Goal: Task Accomplishment & Management: Manage account settings

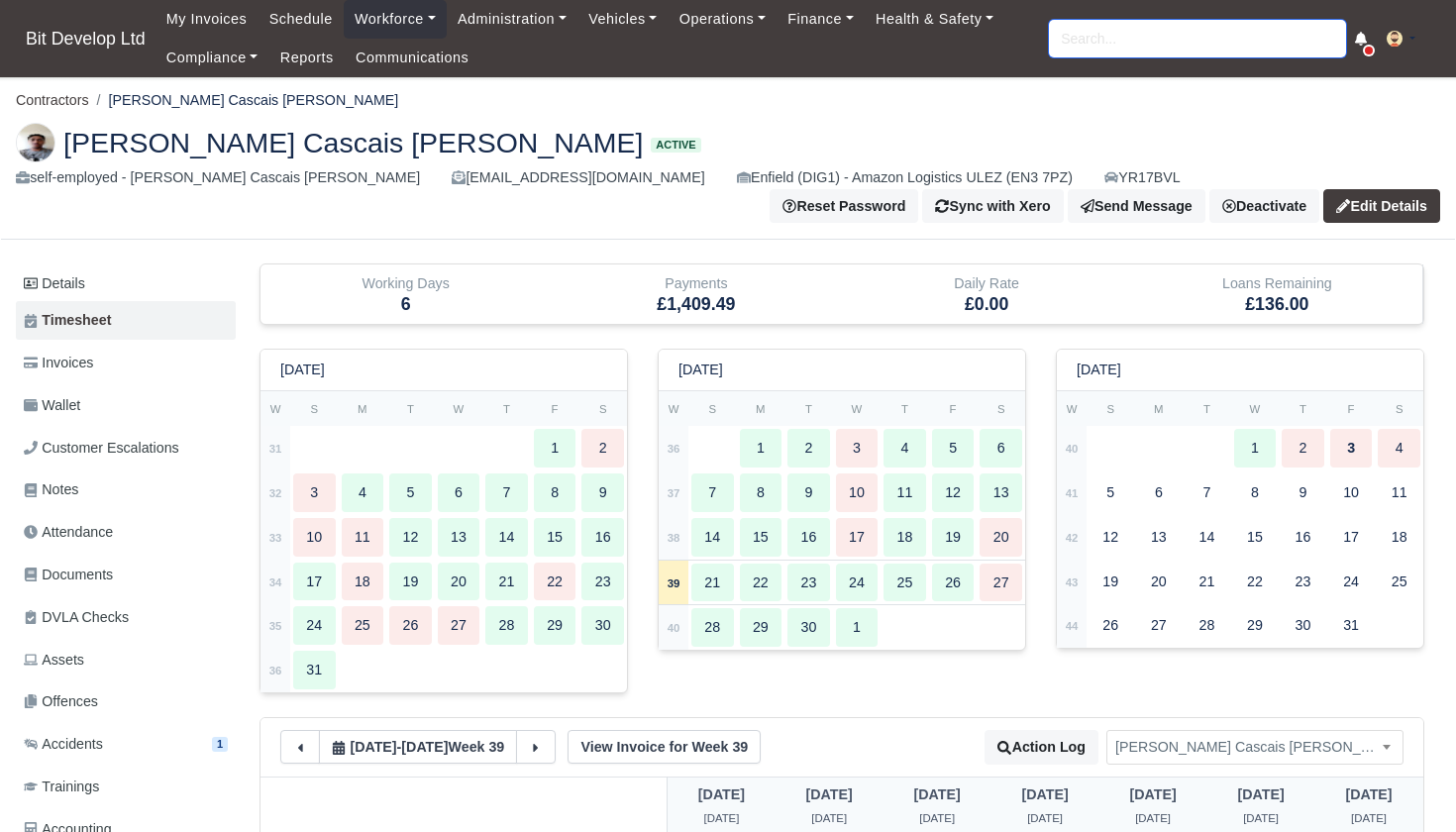
click at [1135, 44] on input "search" at bounding box center [1197, 39] width 298 height 38
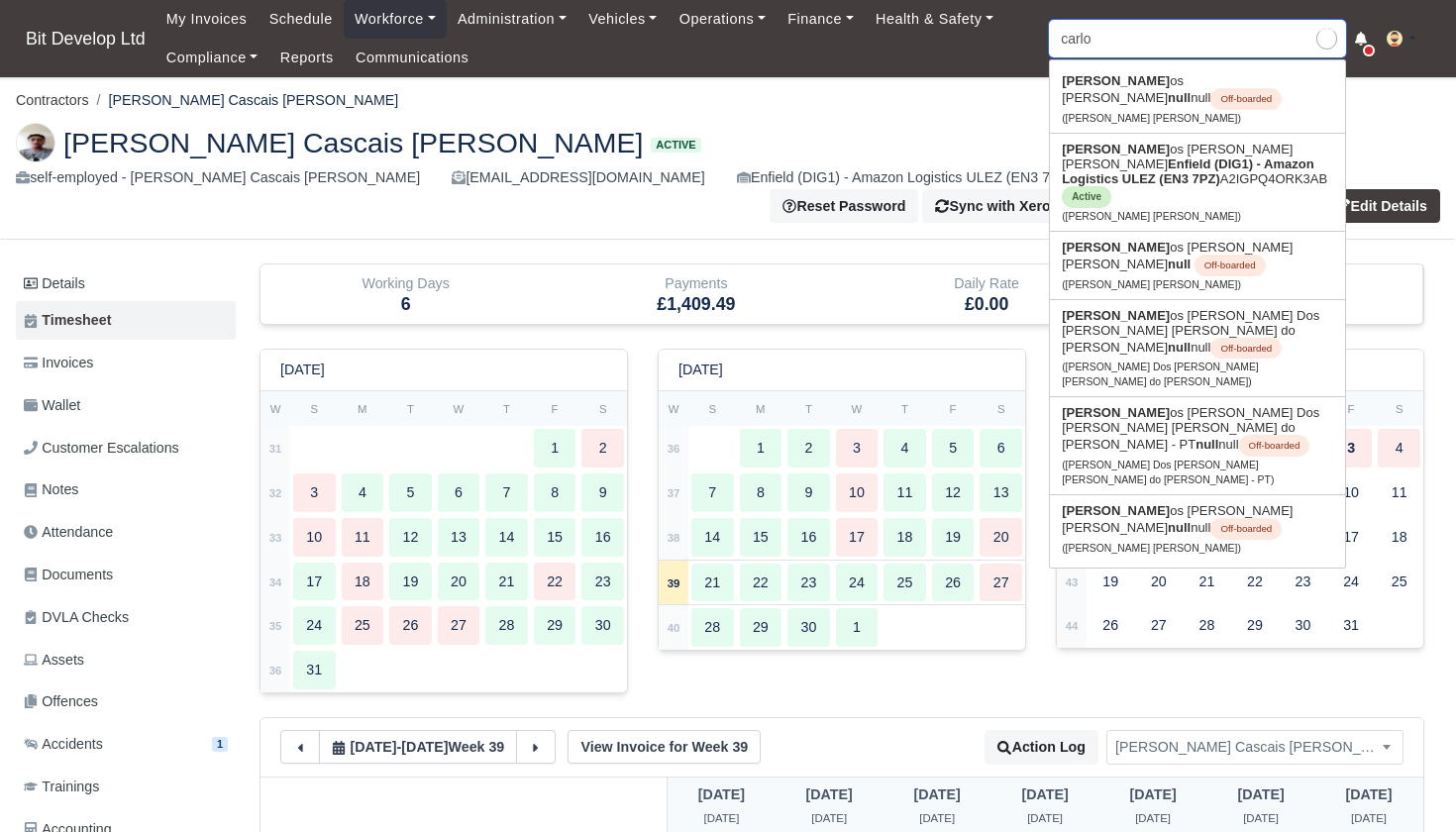
type input "carlos"
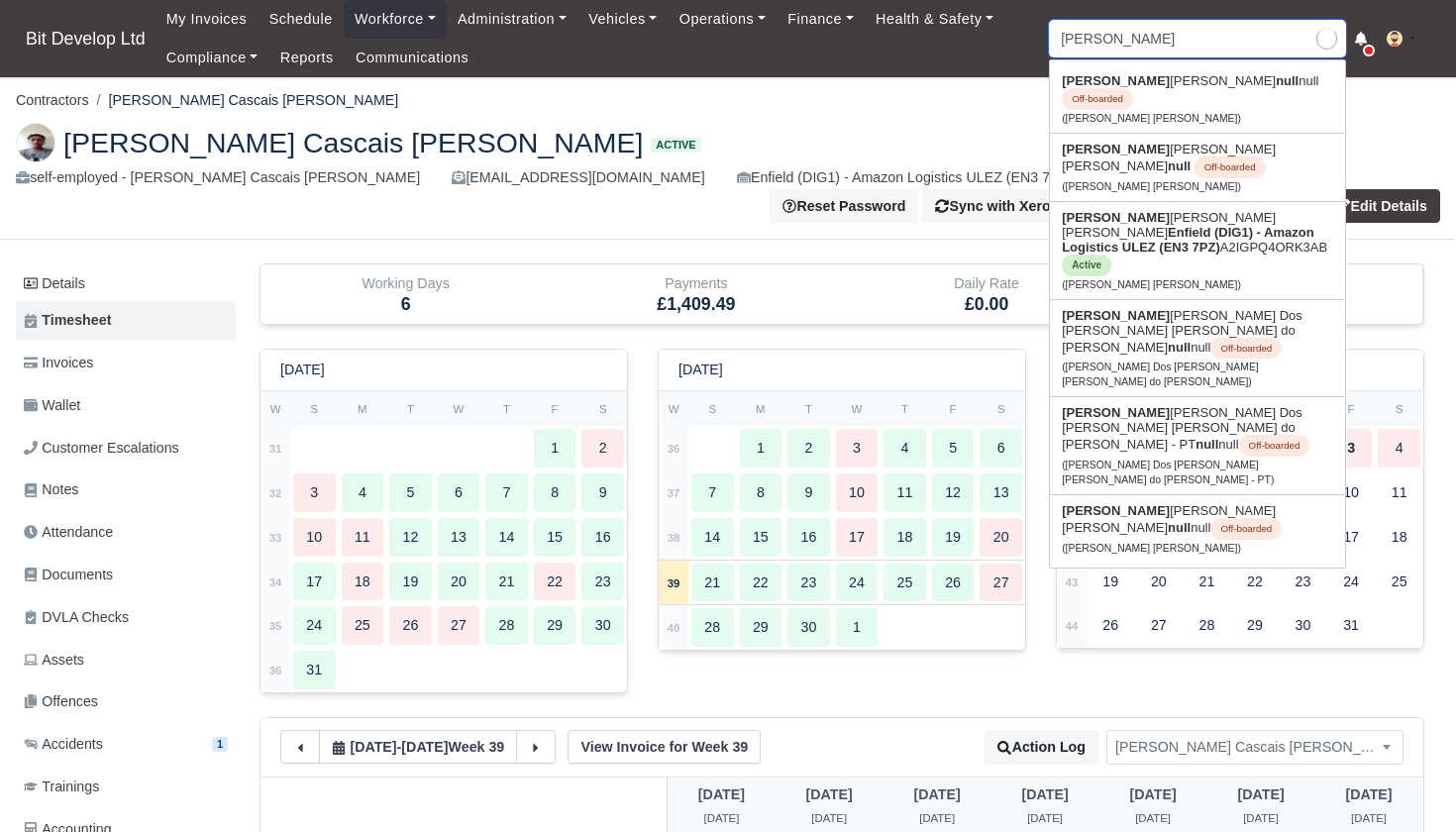
type input "carlos Andres Velez Henao"
type input "Carlos"
drag, startPoint x: 1135, startPoint y: 44, endPoint x: 1162, endPoint y: 249, distance: 206.8
click at [1162, 249] on link "Carlos Eduardo de andrade souza Enfield (DIG1) - Amazon Logistics ULEZ (EN3 7PZ…" at bounding box center [1197, 251] width 296 height 98
type input "Carlos Eduardo de andrade souza"
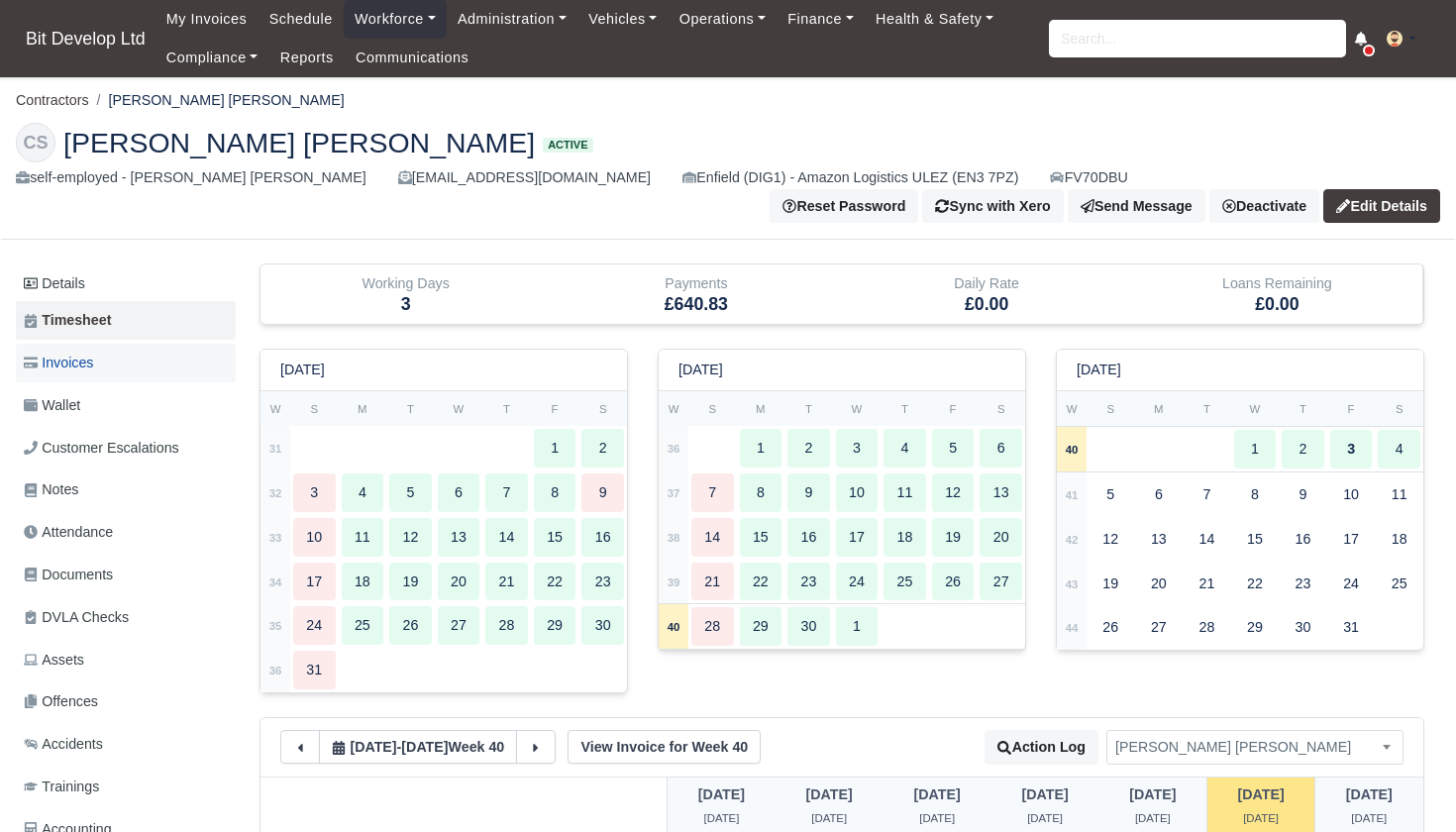
click at [119, 358] on link "Invoices" at bounding box center [125, 362] width 220 height 39
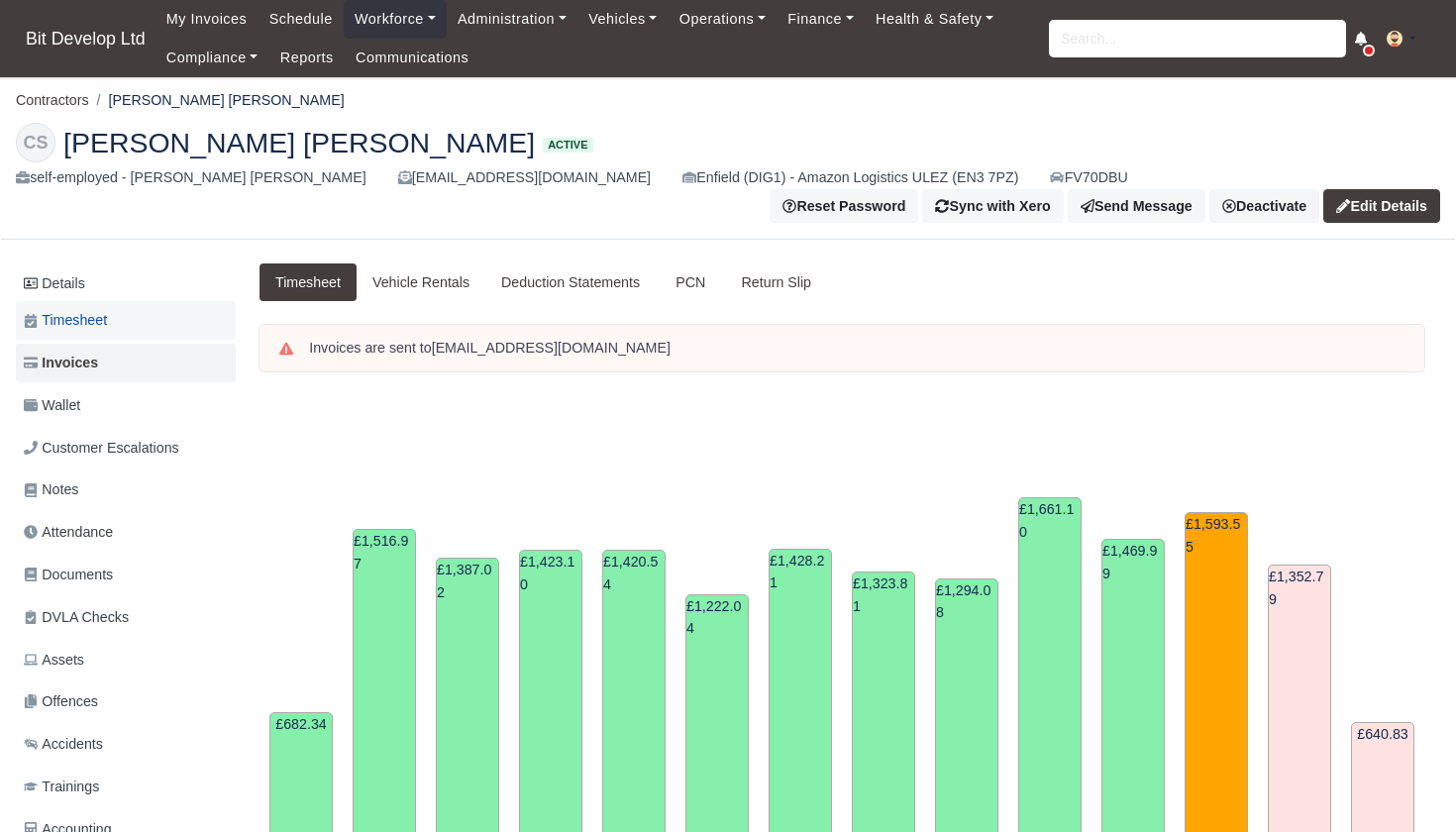
click at [94, 315] on span "Timesheet" at bounding box center [66, 320] width 84 height 23
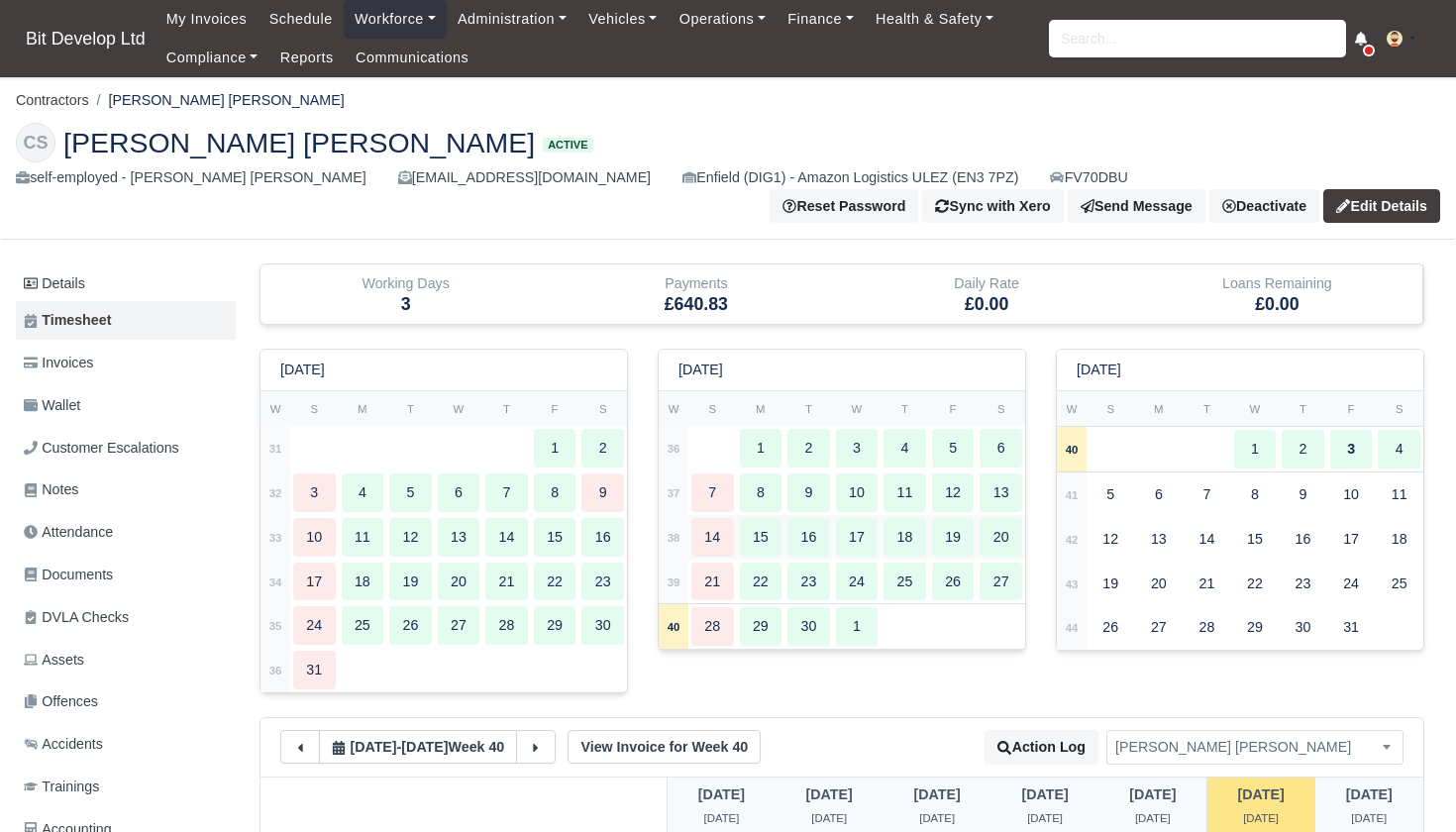
click at [673, 532] on strong "38" at bounding box center [674, 538] width 13 height 12
type input "130"
type input "40"
type input "30"
type input "46"
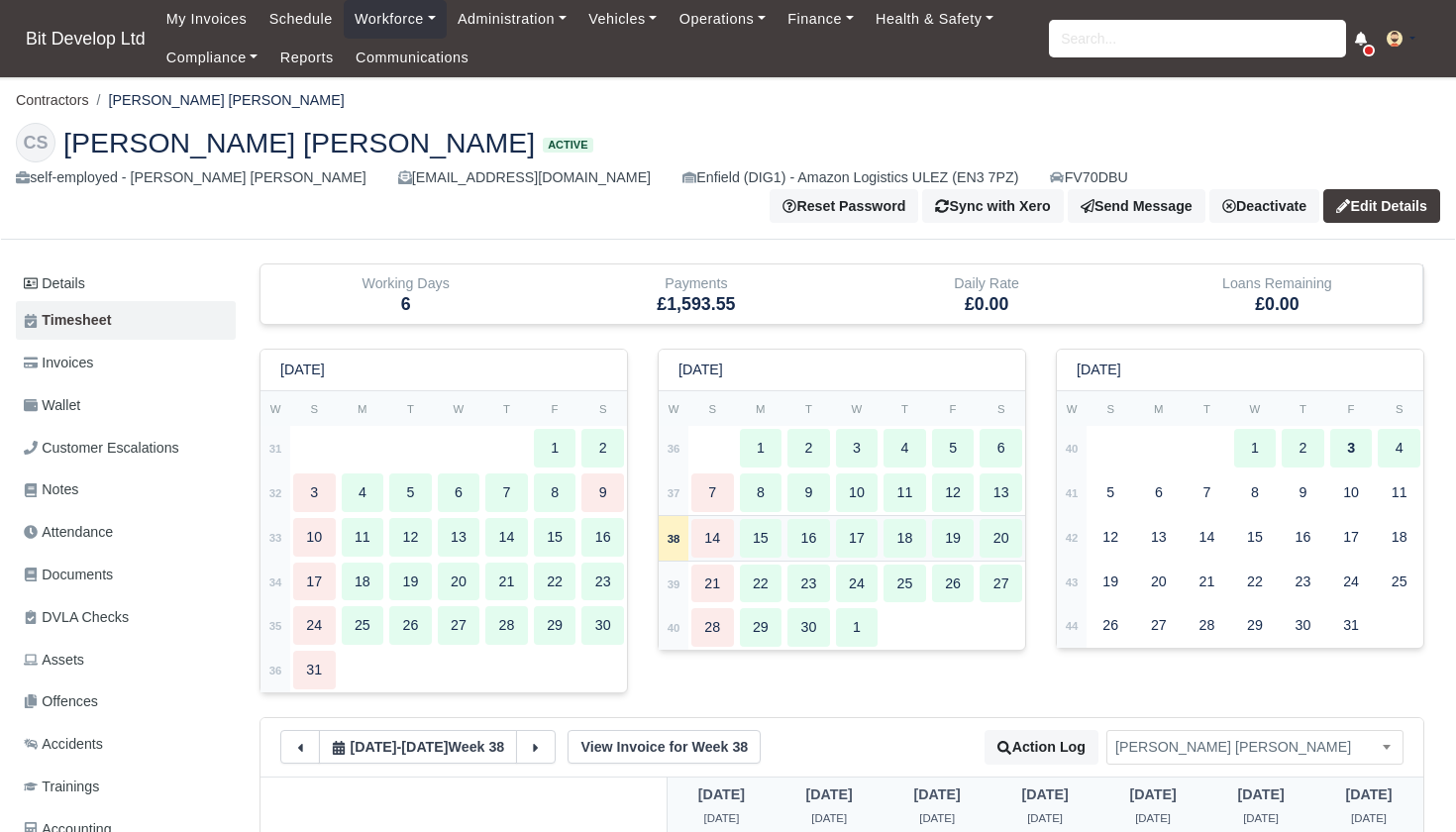
type input "33"
type input "32"
type input "34"
type input "36"
click at [677, 533] on strong "38" at bounding box center [674, 539] width 13 height 12
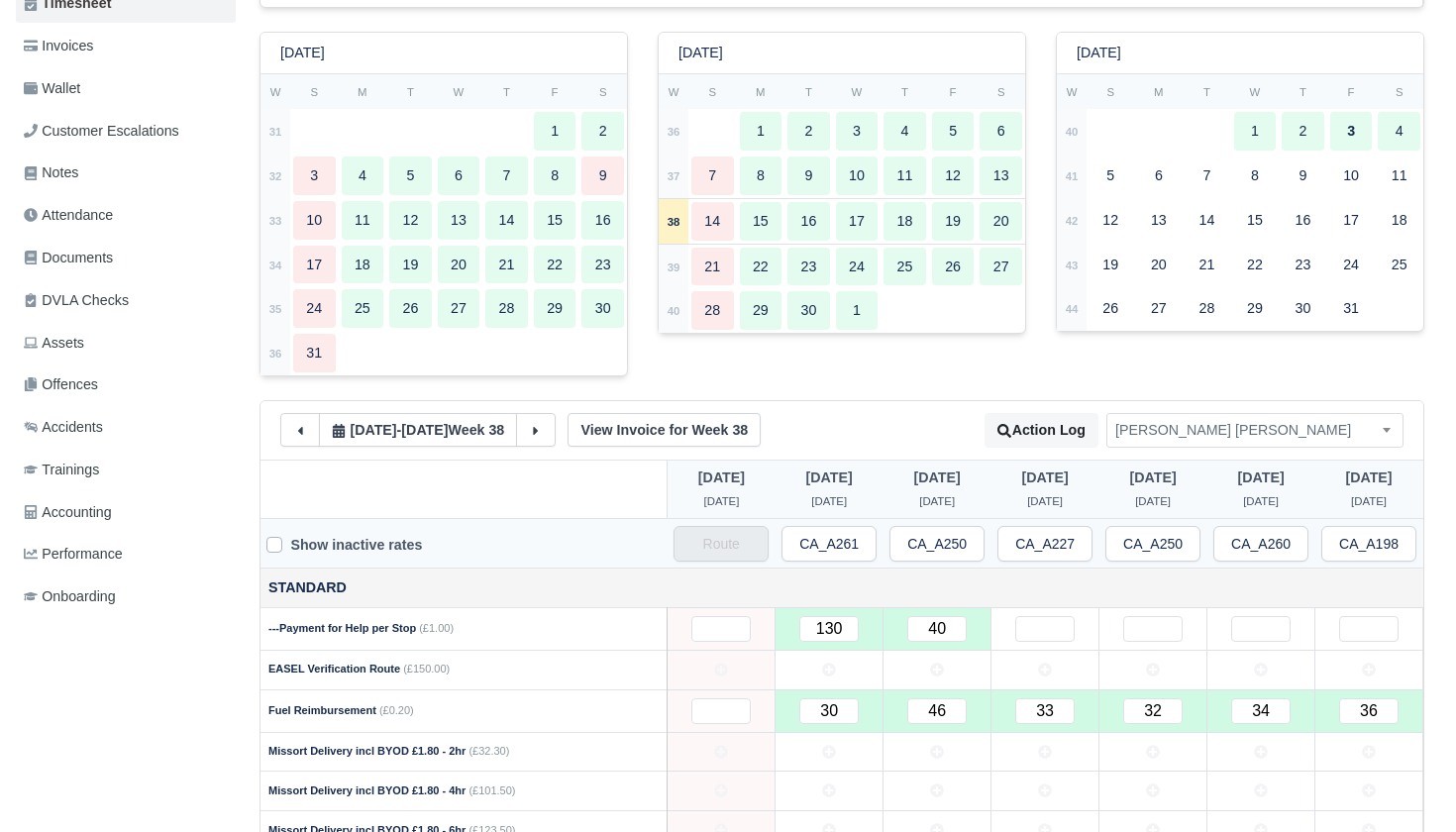
scroll to position [318, 0]
click at [1055, 620] on input "text" at bounding box center [1045, 628] width 60 height 26
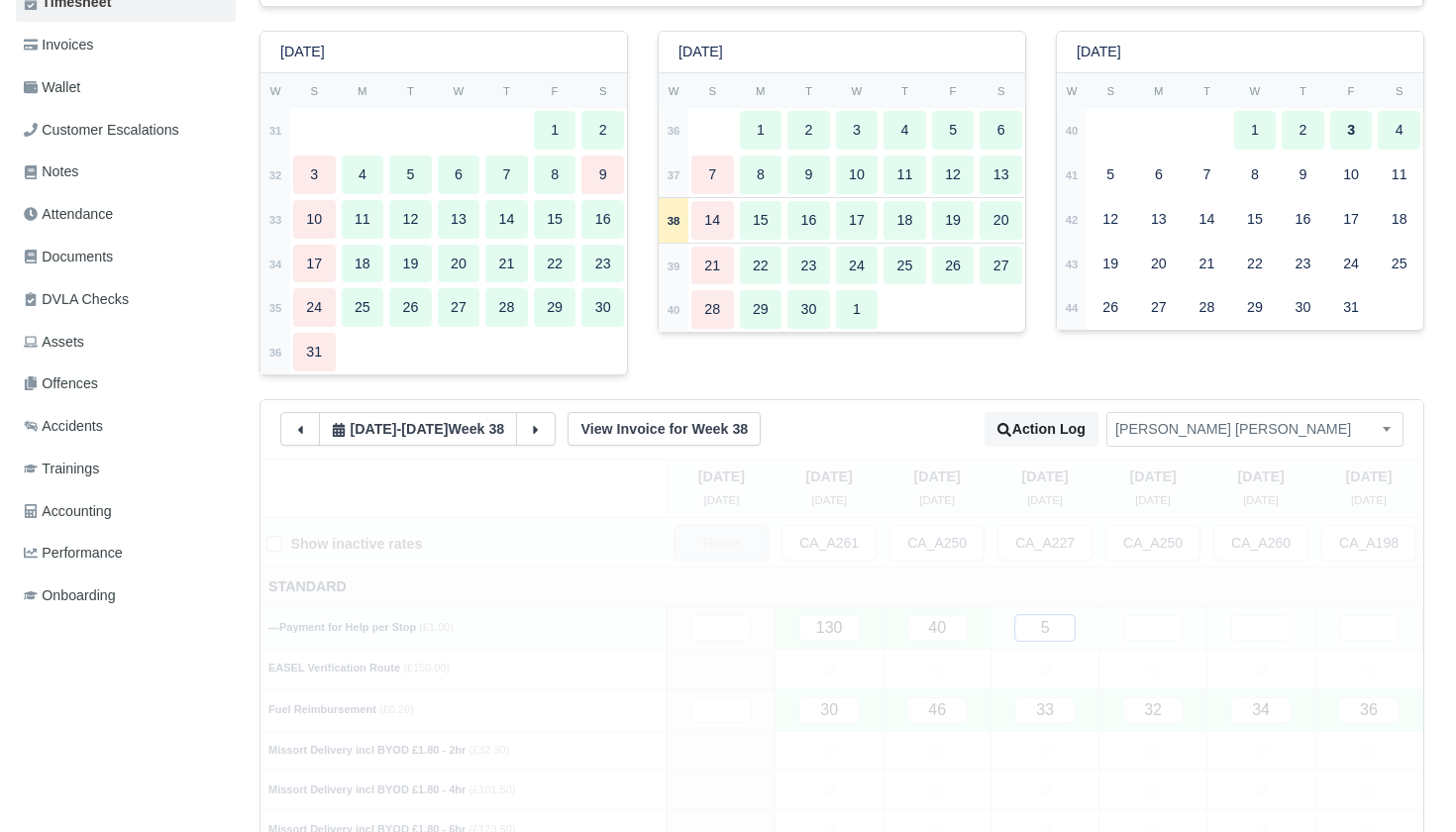
type input "50"
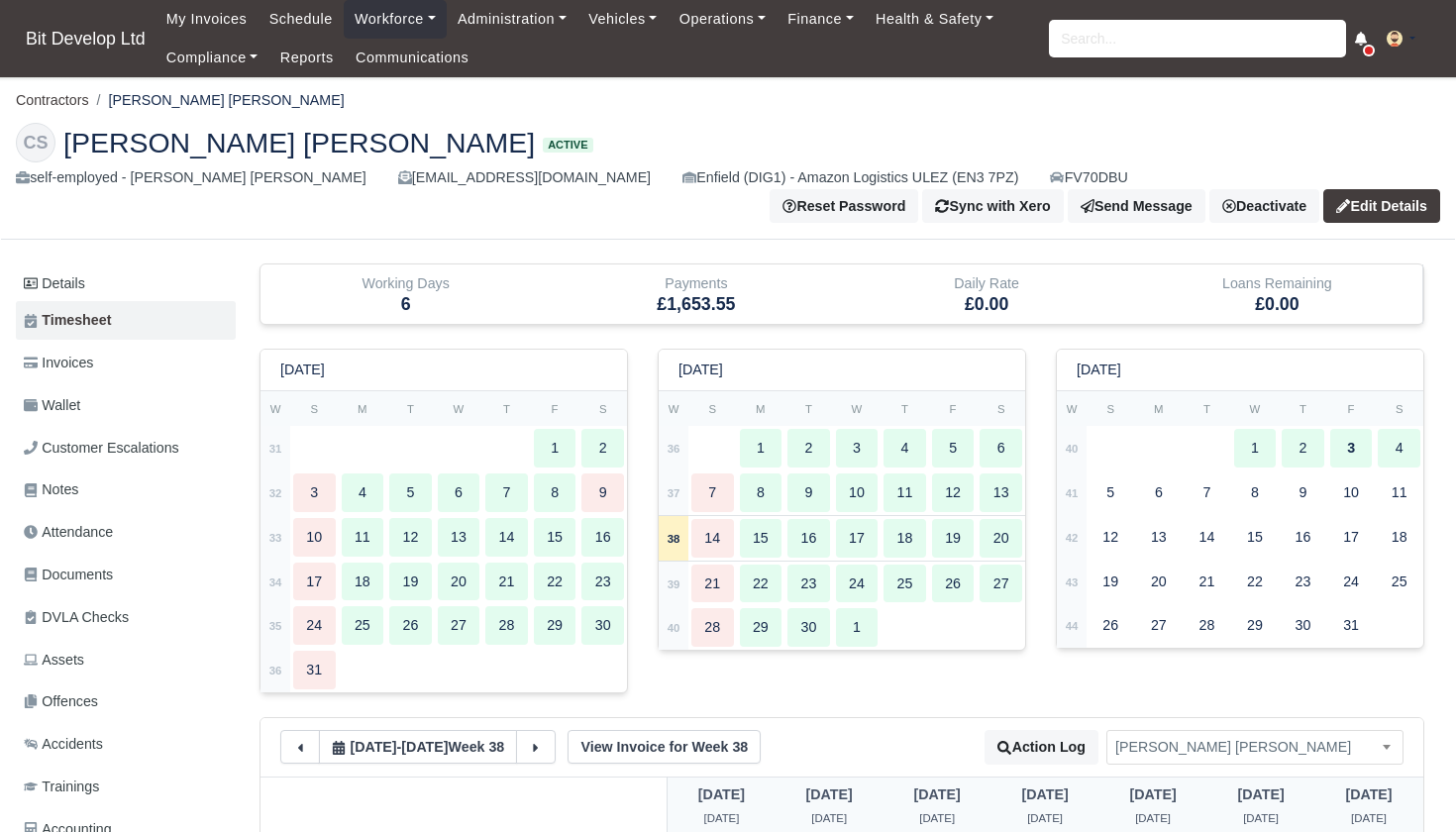
scroll to position [0, 0]
click at [524, 17] on link "Administration" at bounding box center [512, 19] width 130 height 39
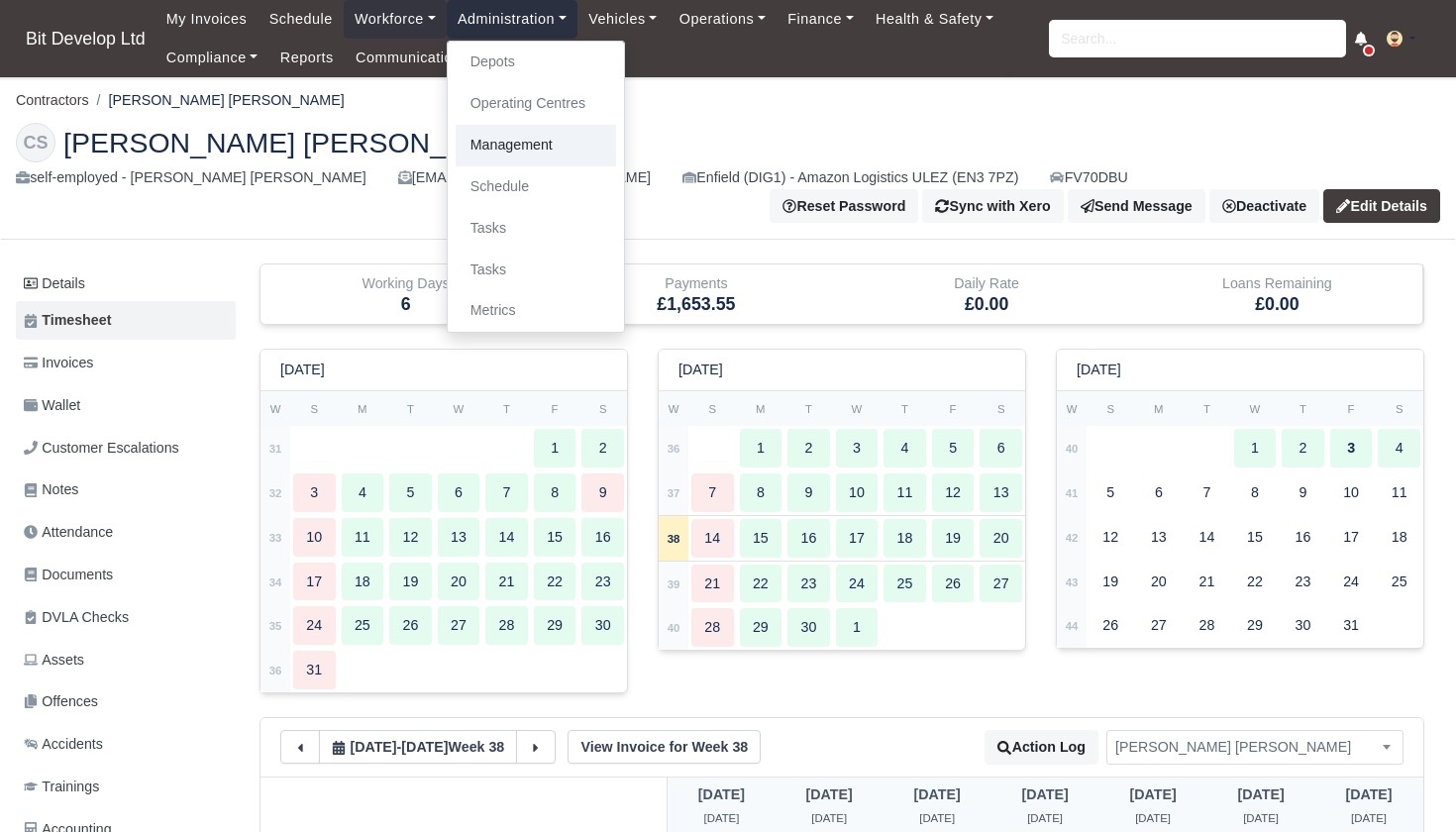
click at [535, 141] on link "Management" at bounding box center [535, 145] width 160 height 42
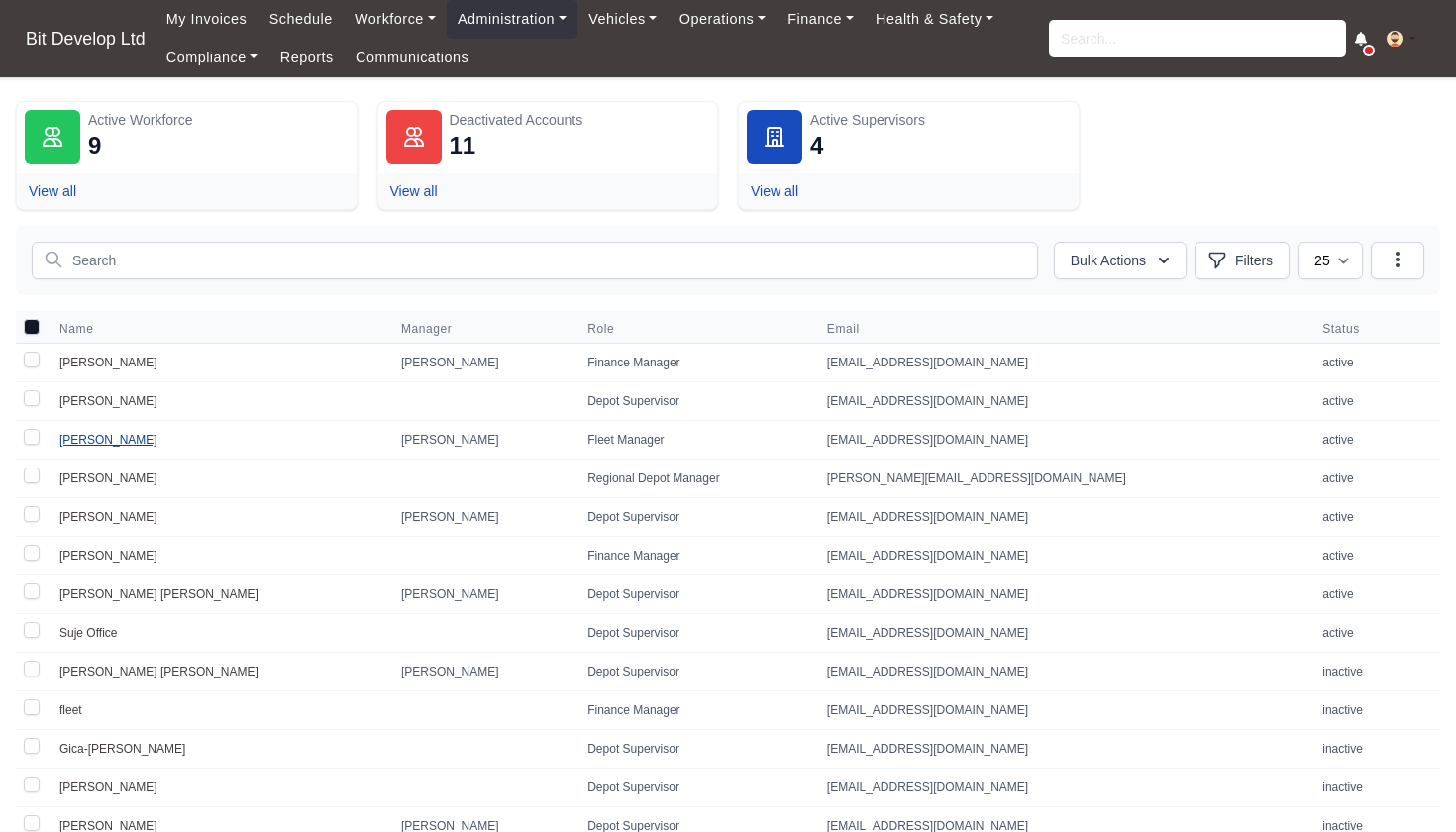
click at [89, 434] on link "[PERSON_NAME]" at bounding box center [108, 440] width 99 height 14
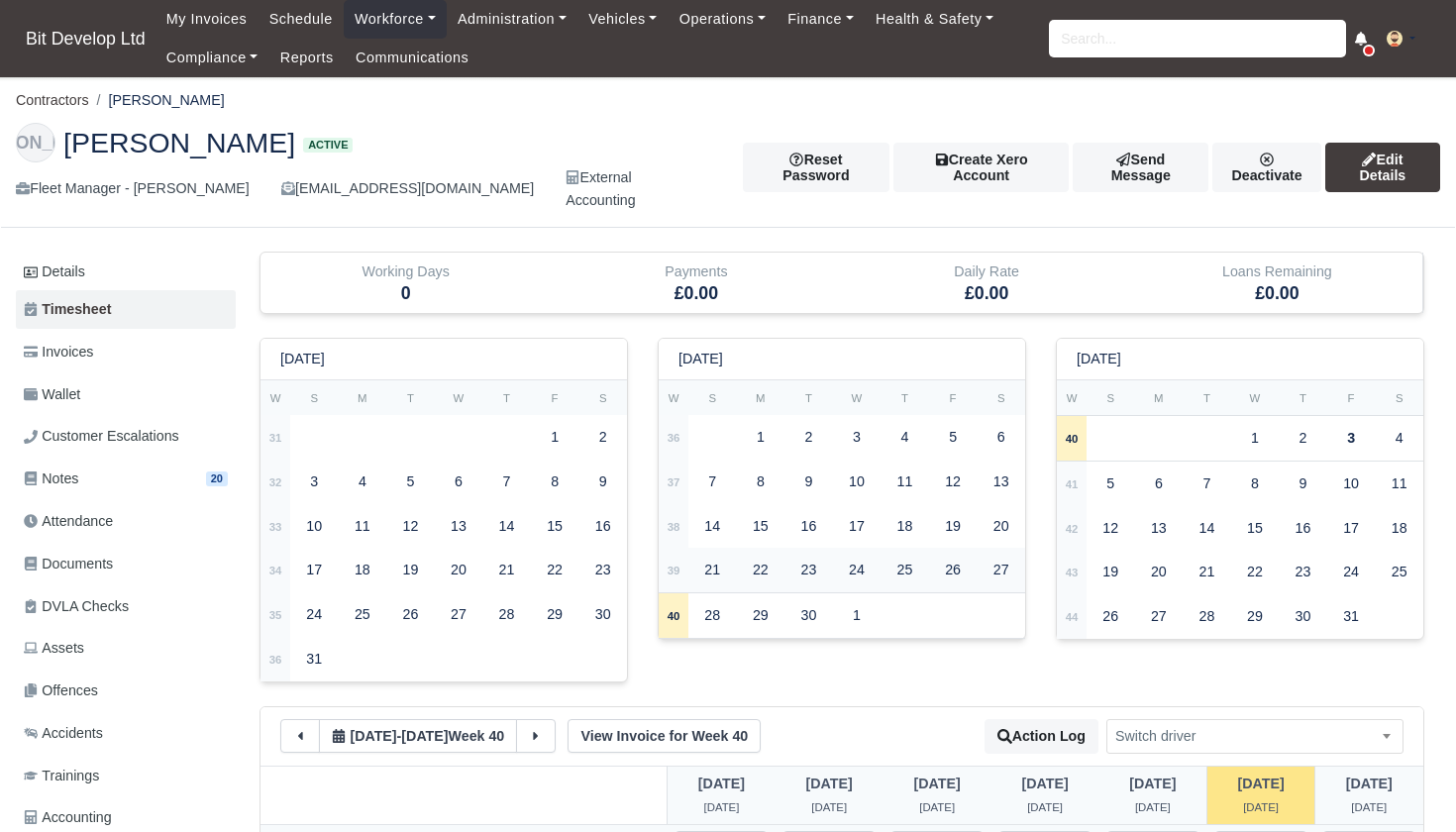
click at [676, 564] on strong "39" at bounding box center [674, 570] width 13 height 12
click at [677, 521] on strong "38" at bounding box center [674, 527] width 13 height 12
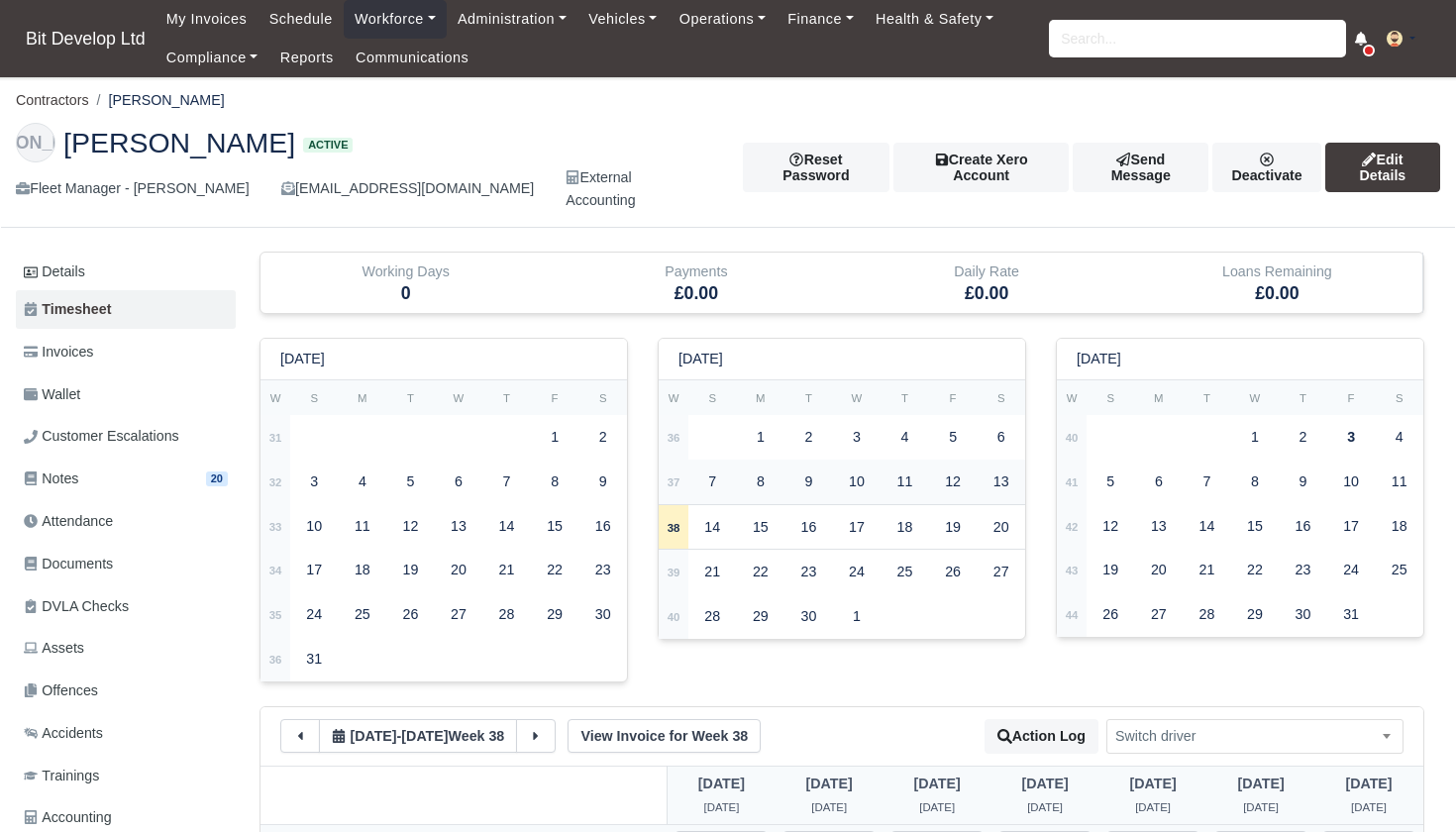
click at [681, 477] on strong "37" at bounding box center [674, 483] width 13 height 12
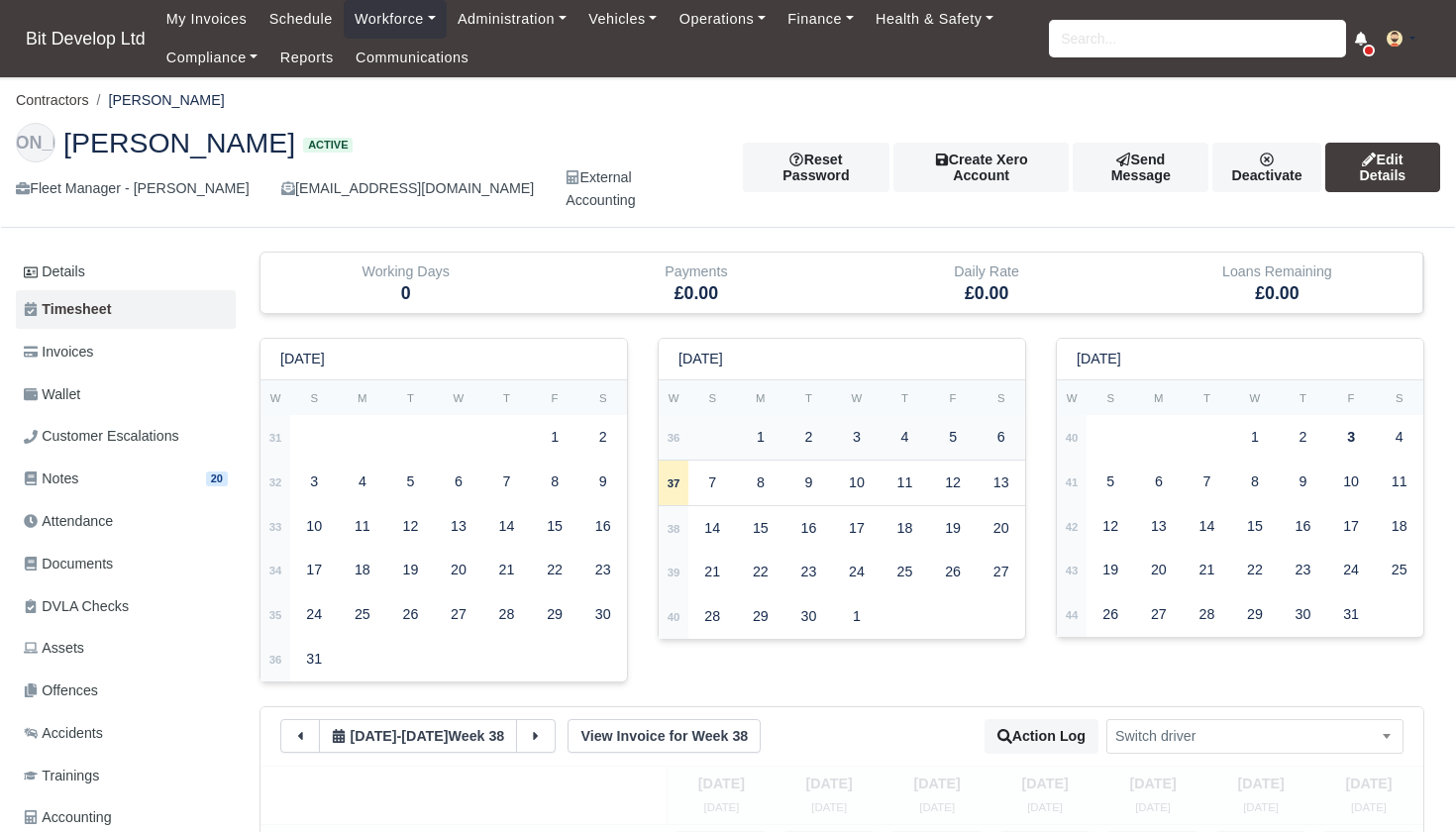
select select
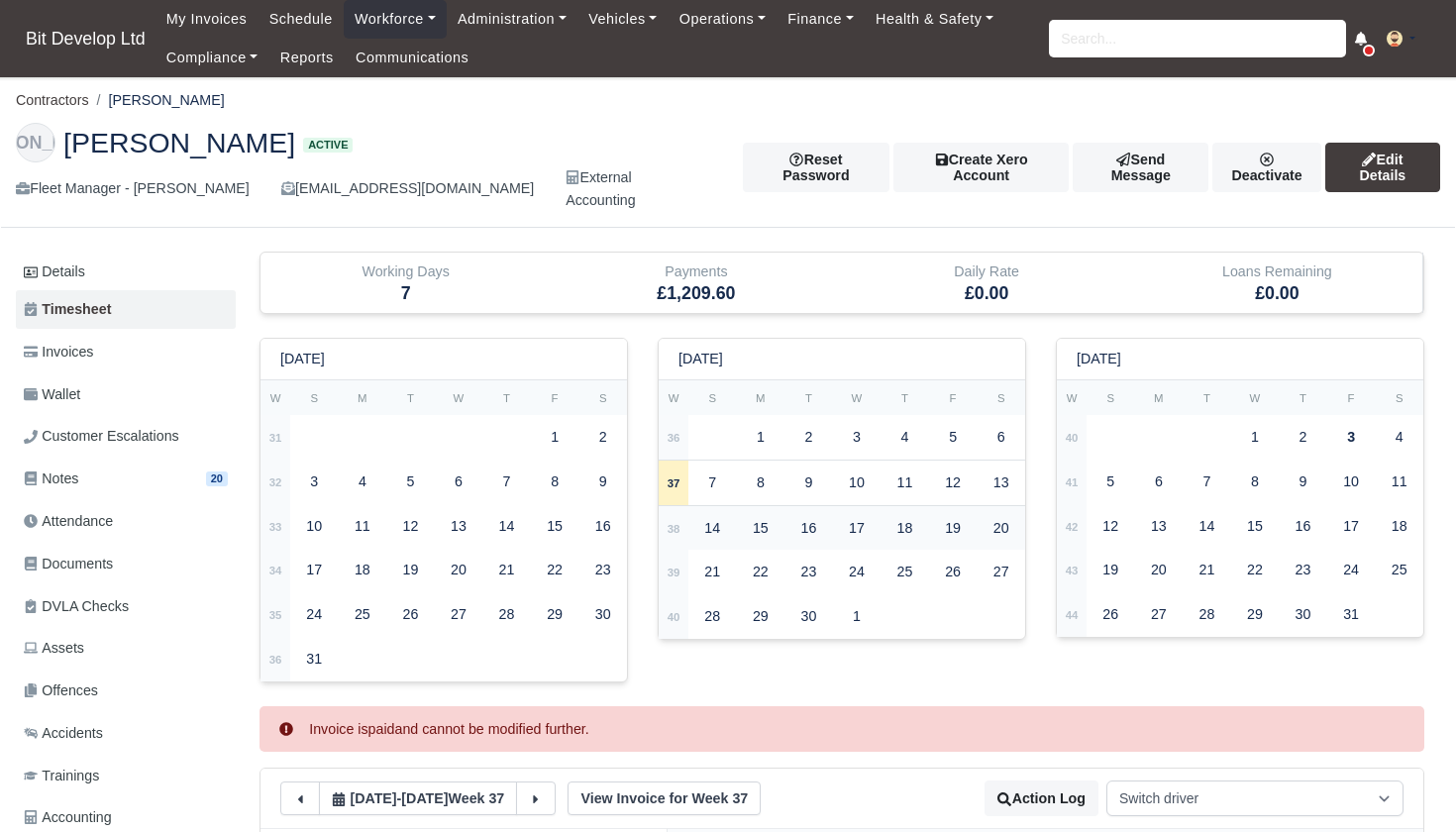
click at [674, 523] on strong "38" at bounding box center [674, 529] width 13 height 12
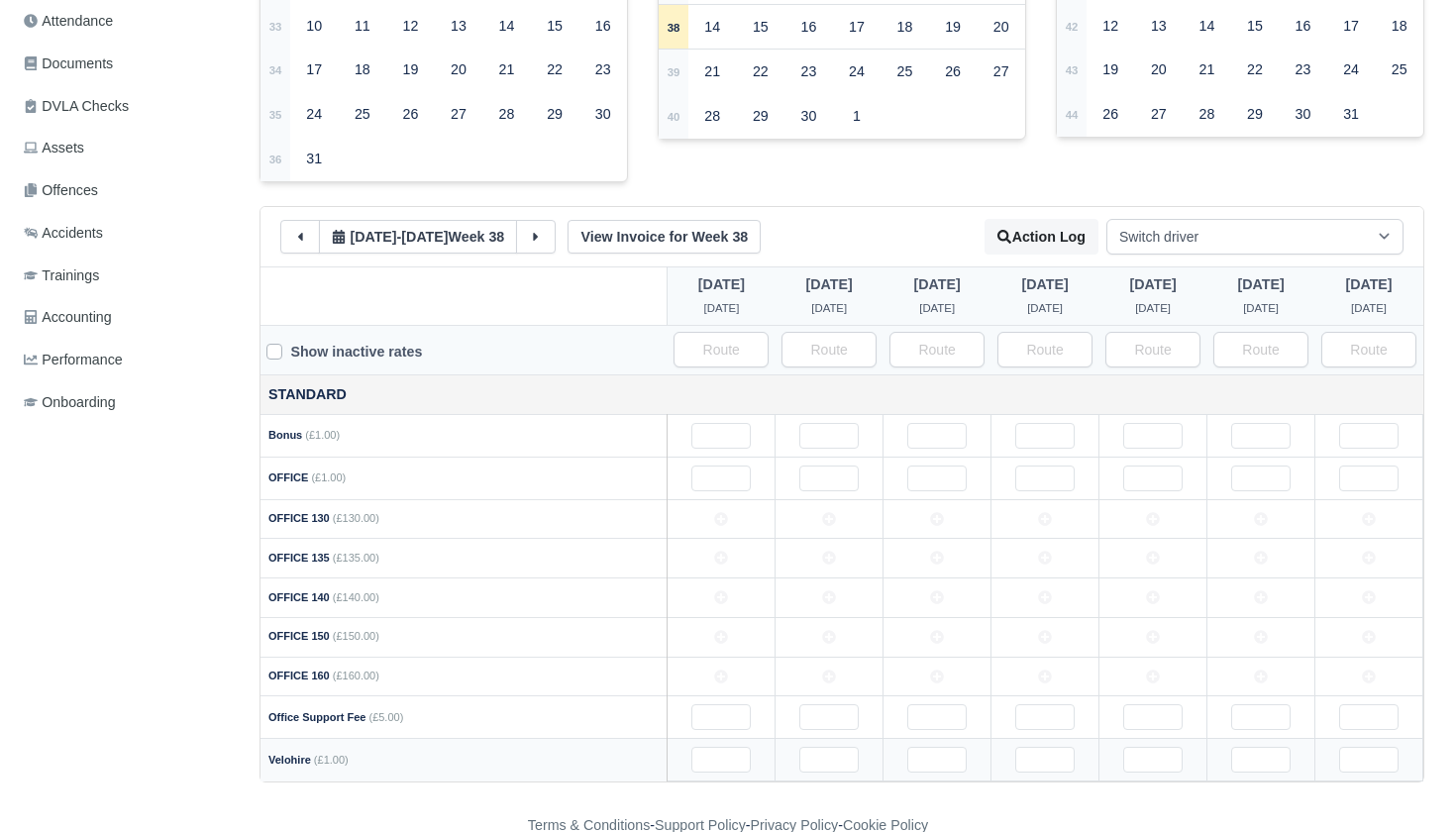
scroll to position [500, 0]
click at [707, 748] on input "text" at bounding box center [722, 761] width 60 height 26
type input "1"
type input "144"
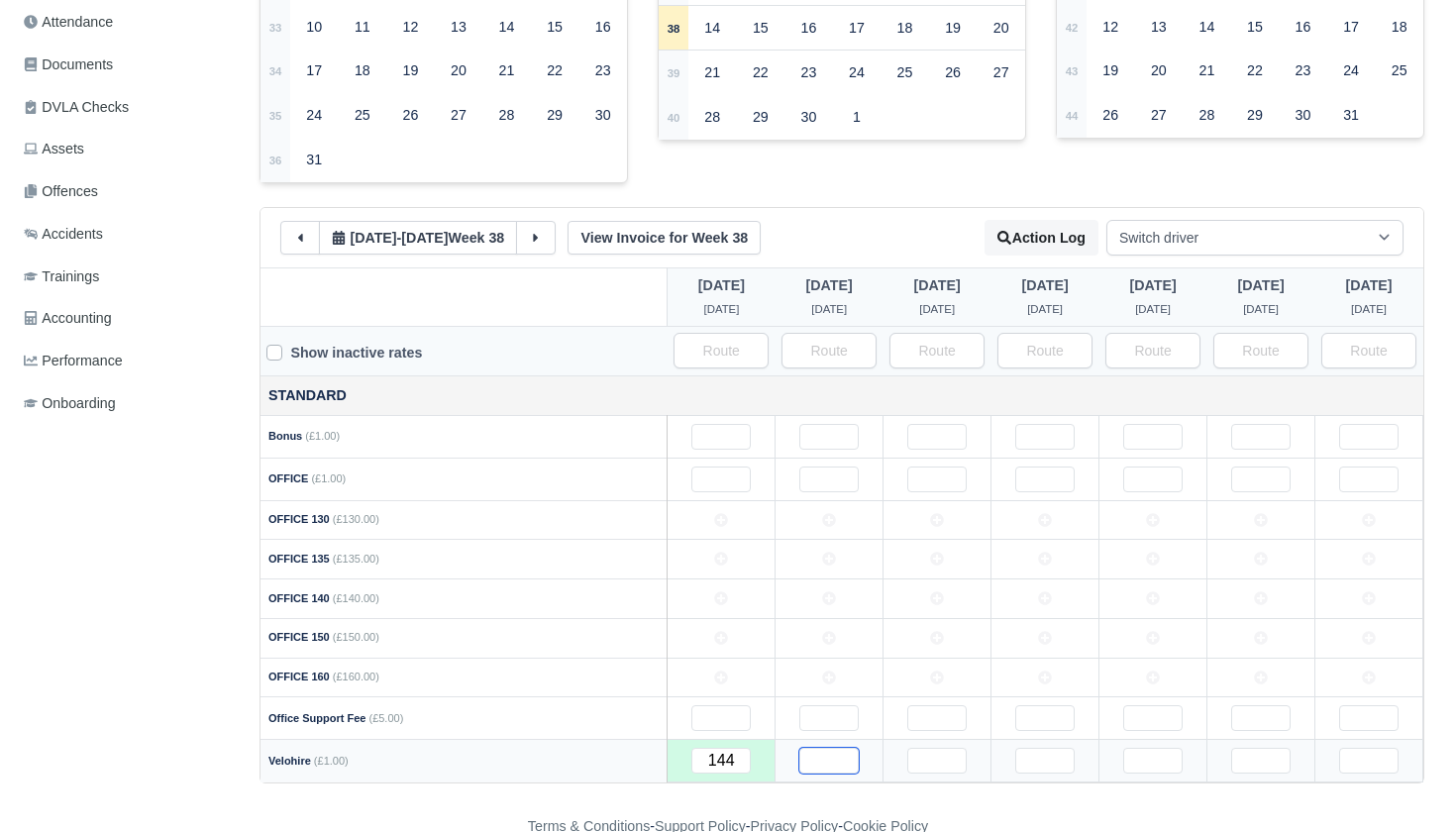
click at [817, 748] on input "text" at bounding box center [829, 761] width 60 height 26
type input "1"
type input "144"
click at [928, 748] on input "text" at bounding box center [937, 761] width 60 height 26
click at [1051, 748] on input "text" at bounding box center [1045, 761] width 60 height 26
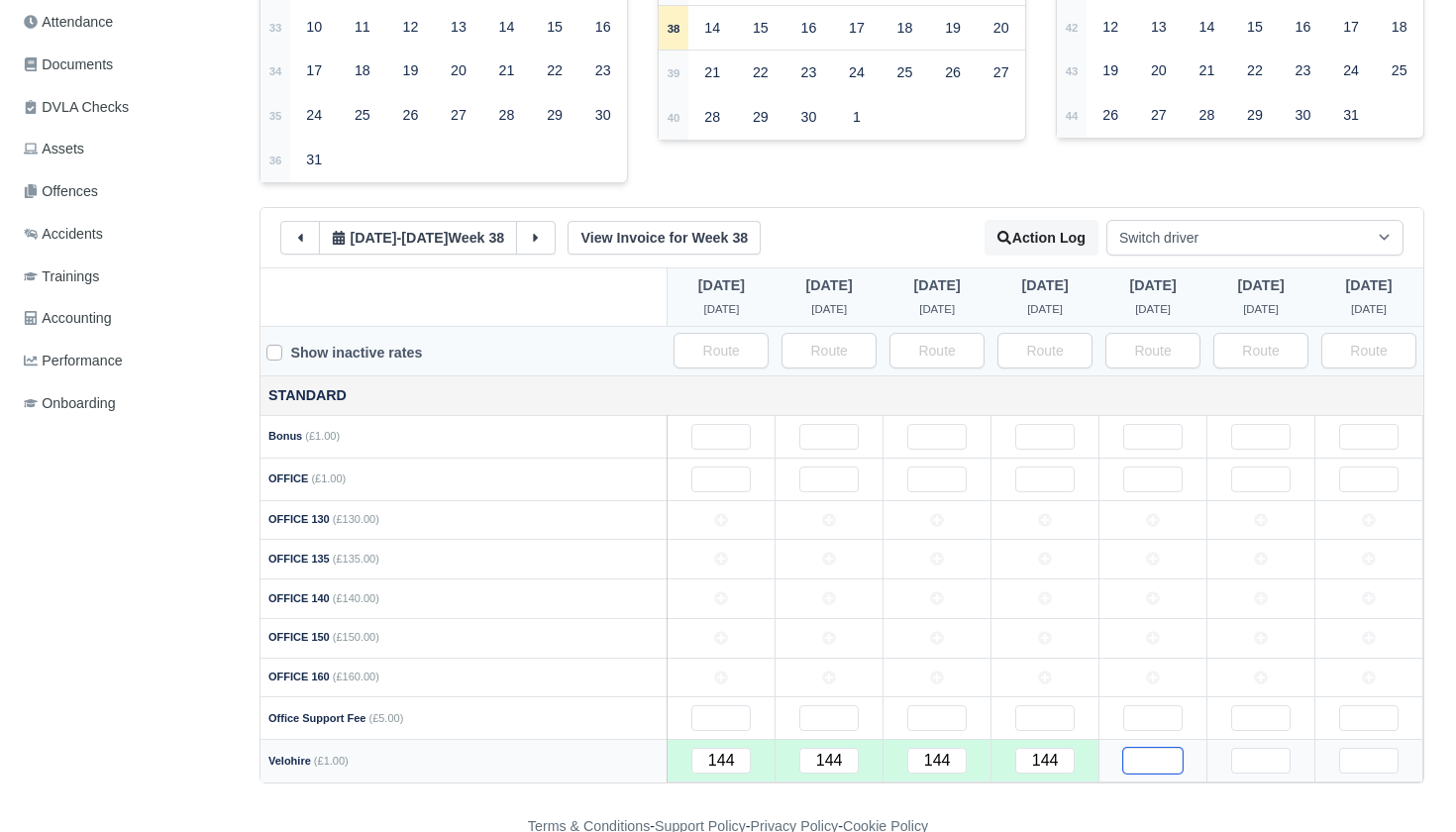
click at [1158, 748] on input "text" at bounding box center [1153, 761] width 60 height 26
click at [1256, 748] on input "text" at bounding box center [1261, 761] width 60 height 26
click at [1352, 748] on input "text" at bounding box center [1369, 761] width 60 height 26
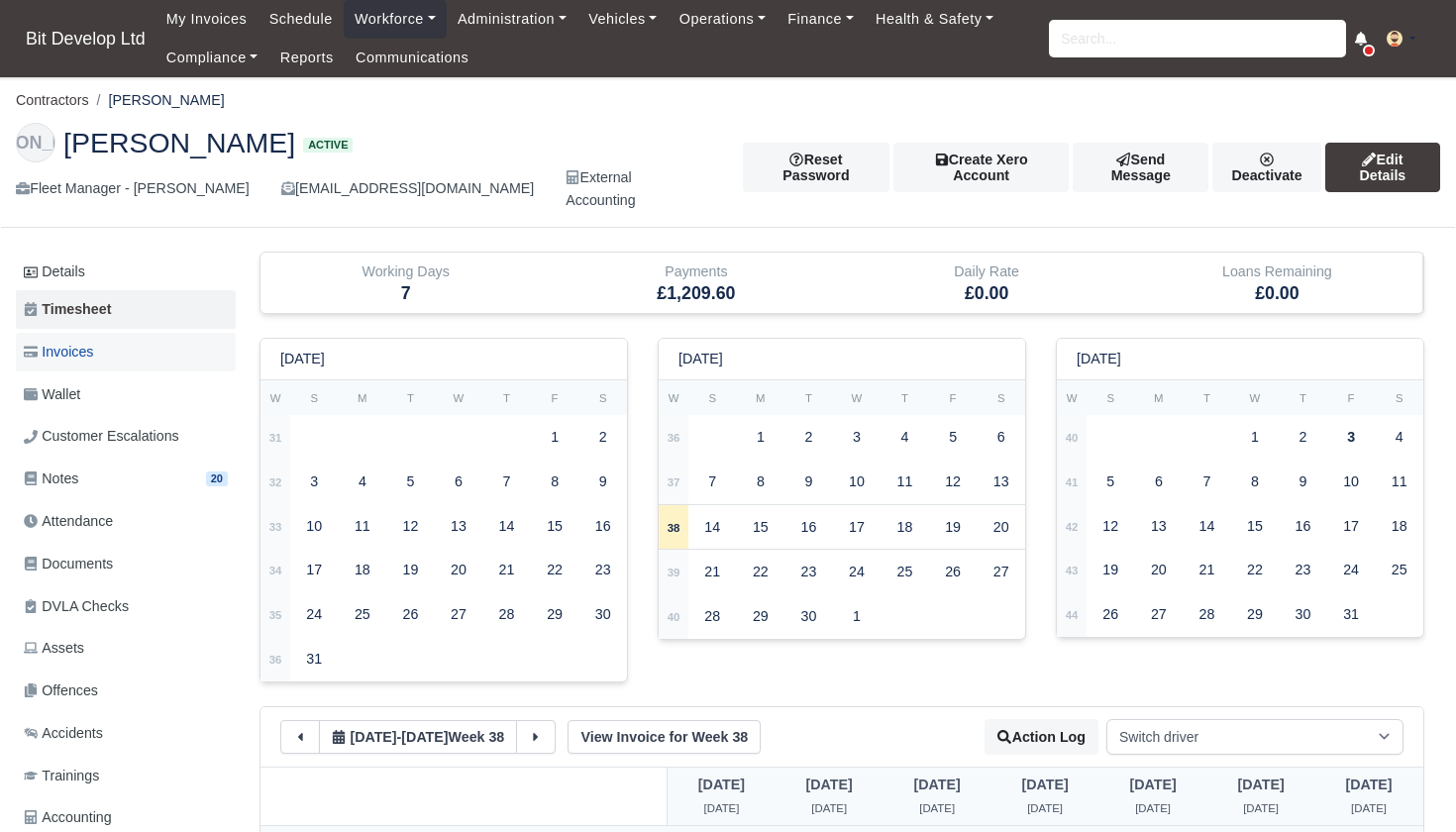
scroll to position [0, 0]
click at [94, 340] on span "Invoices" at bounding box center [59, 351] width 70 height 23
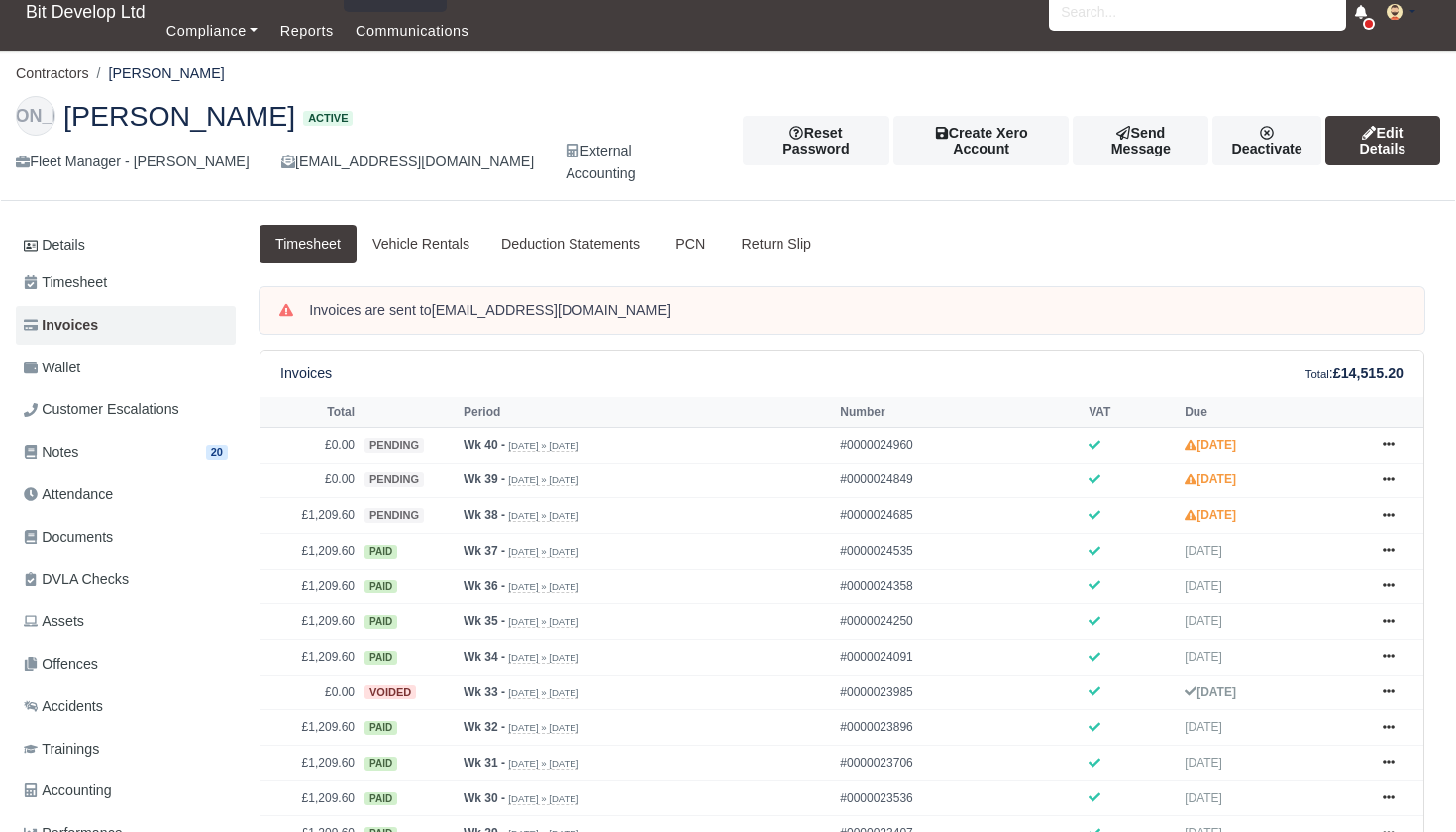
scroll to position [28, 0]
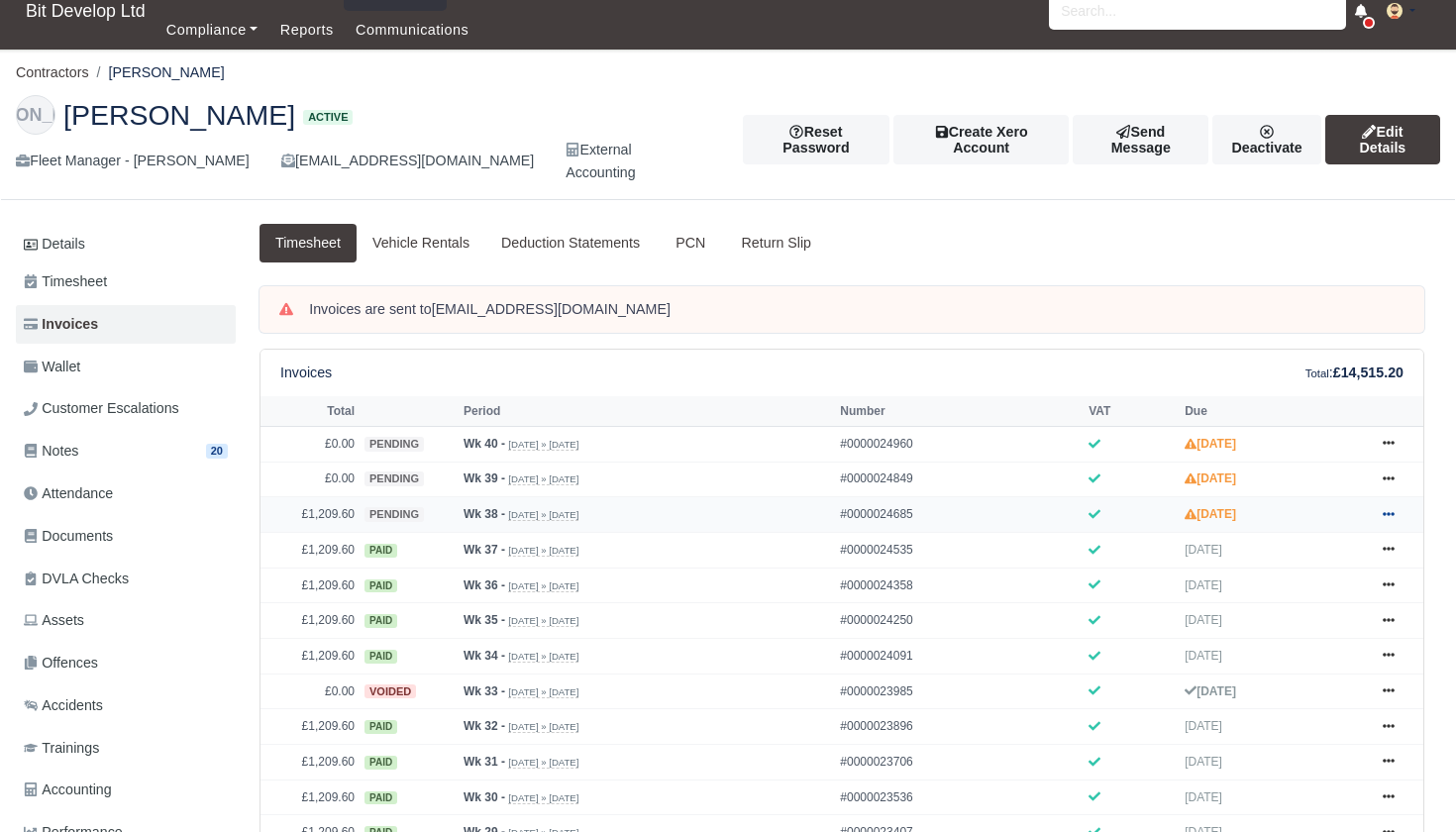
click at [1393, 520] on icon at bounding box center [1389, 515] width 12 height 12
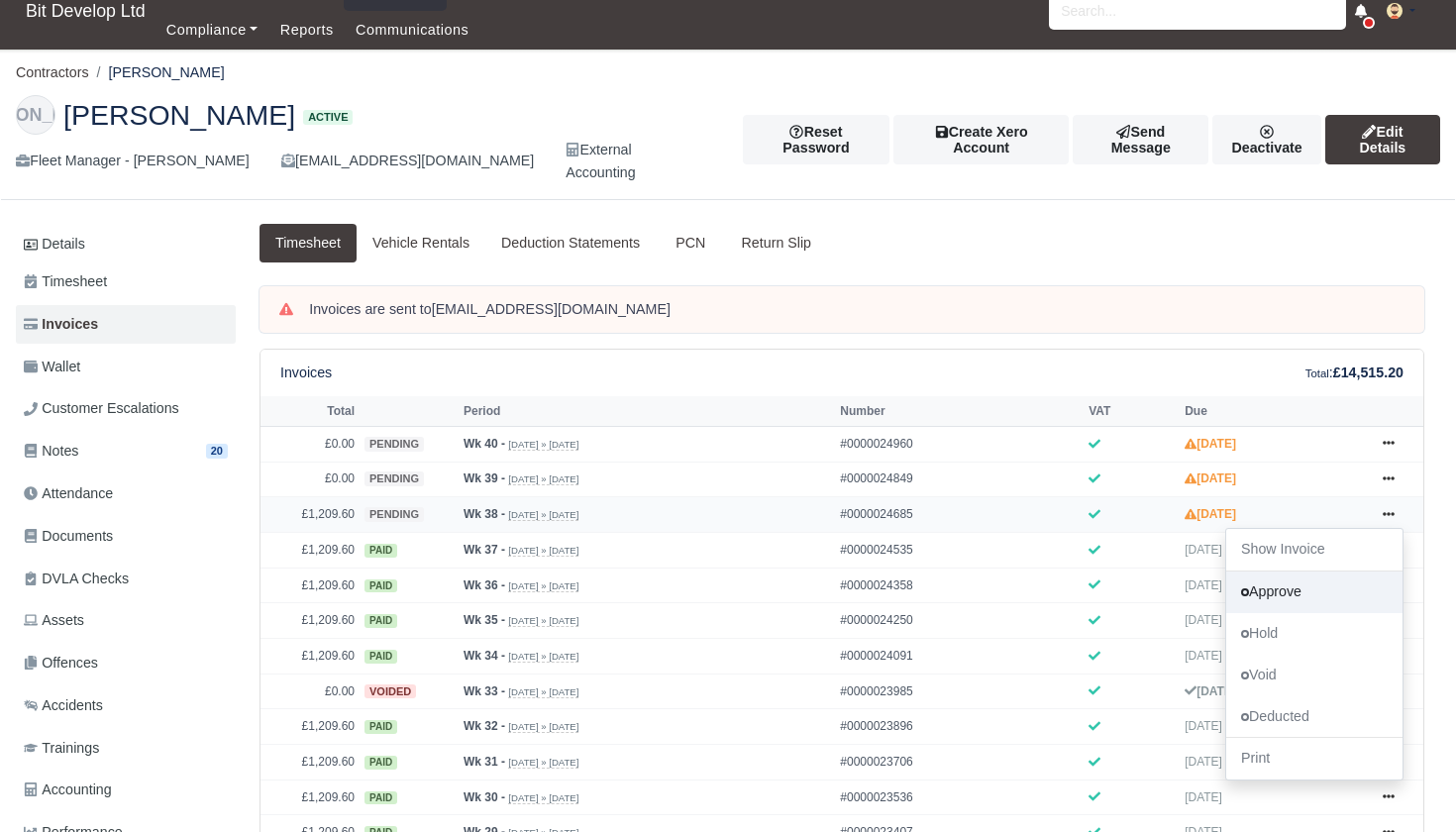
click at [1294, 612] on link "Approve" at bounding box center [1314, 592] width 176 height 42
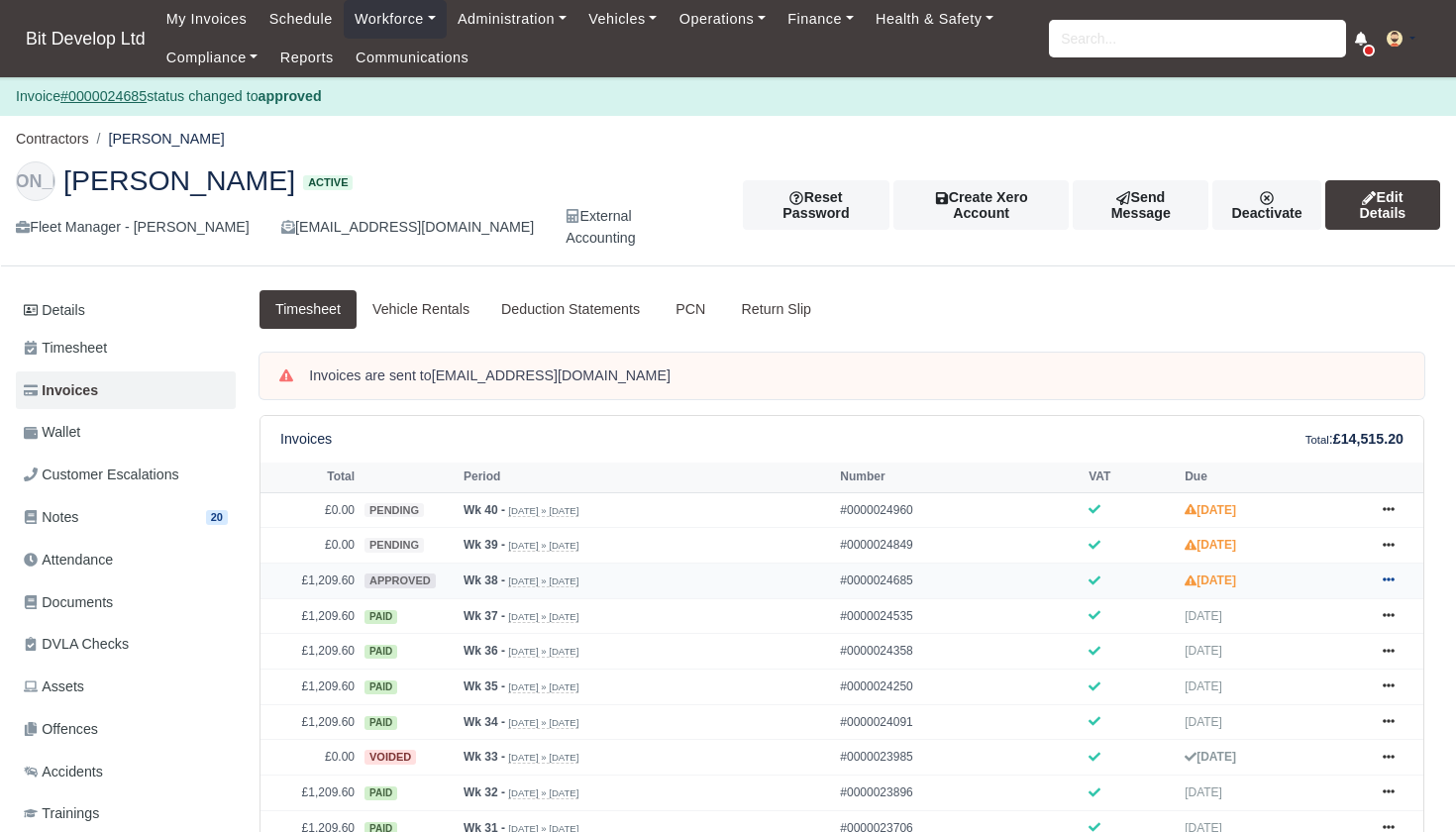
click at [1391, 585] on icon at bounding box center [1389, 579] width 12 height 12
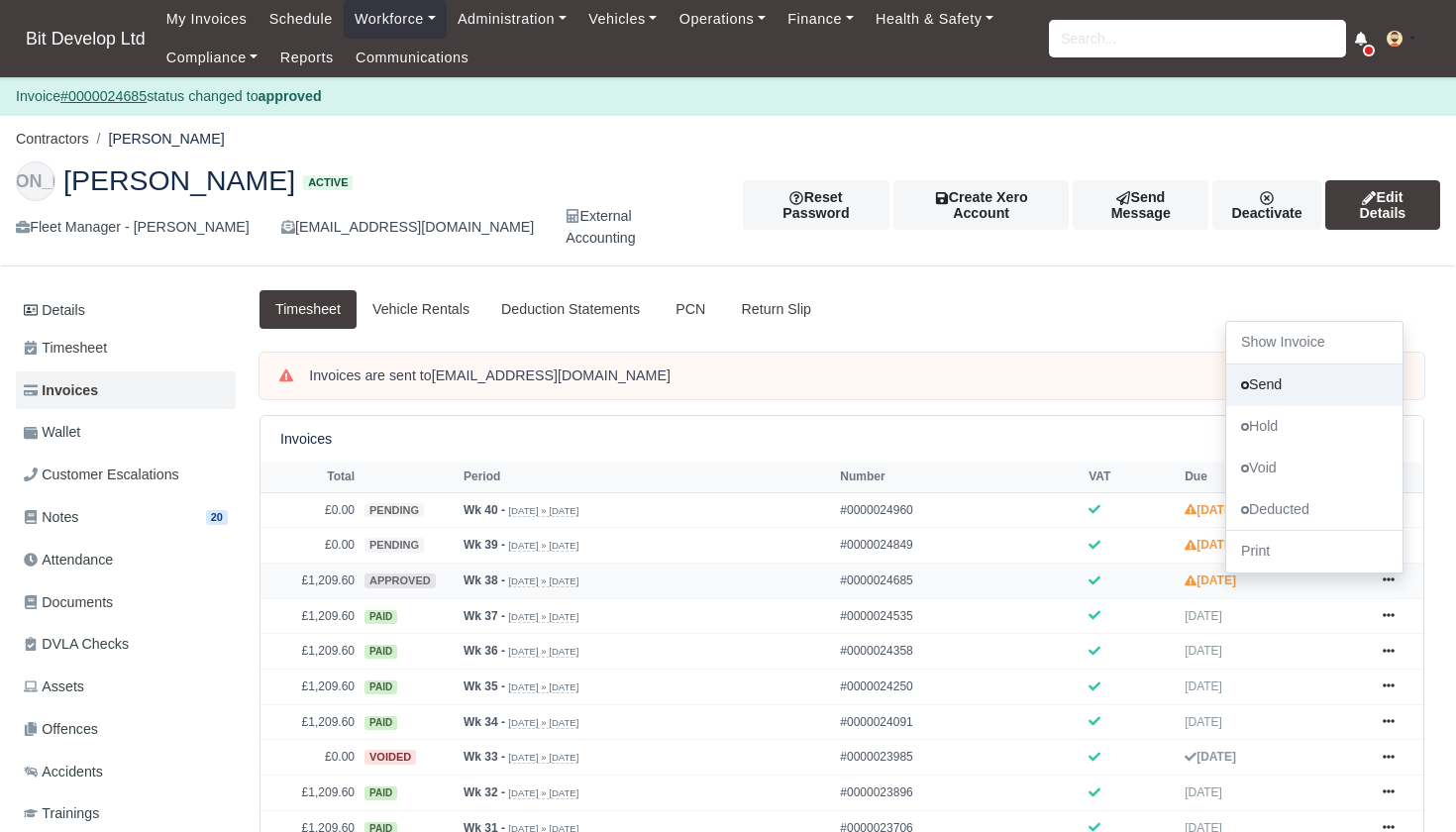
click at [1284, 388] on link "Send" at bounding box center [1314, 385] width 176 height 42
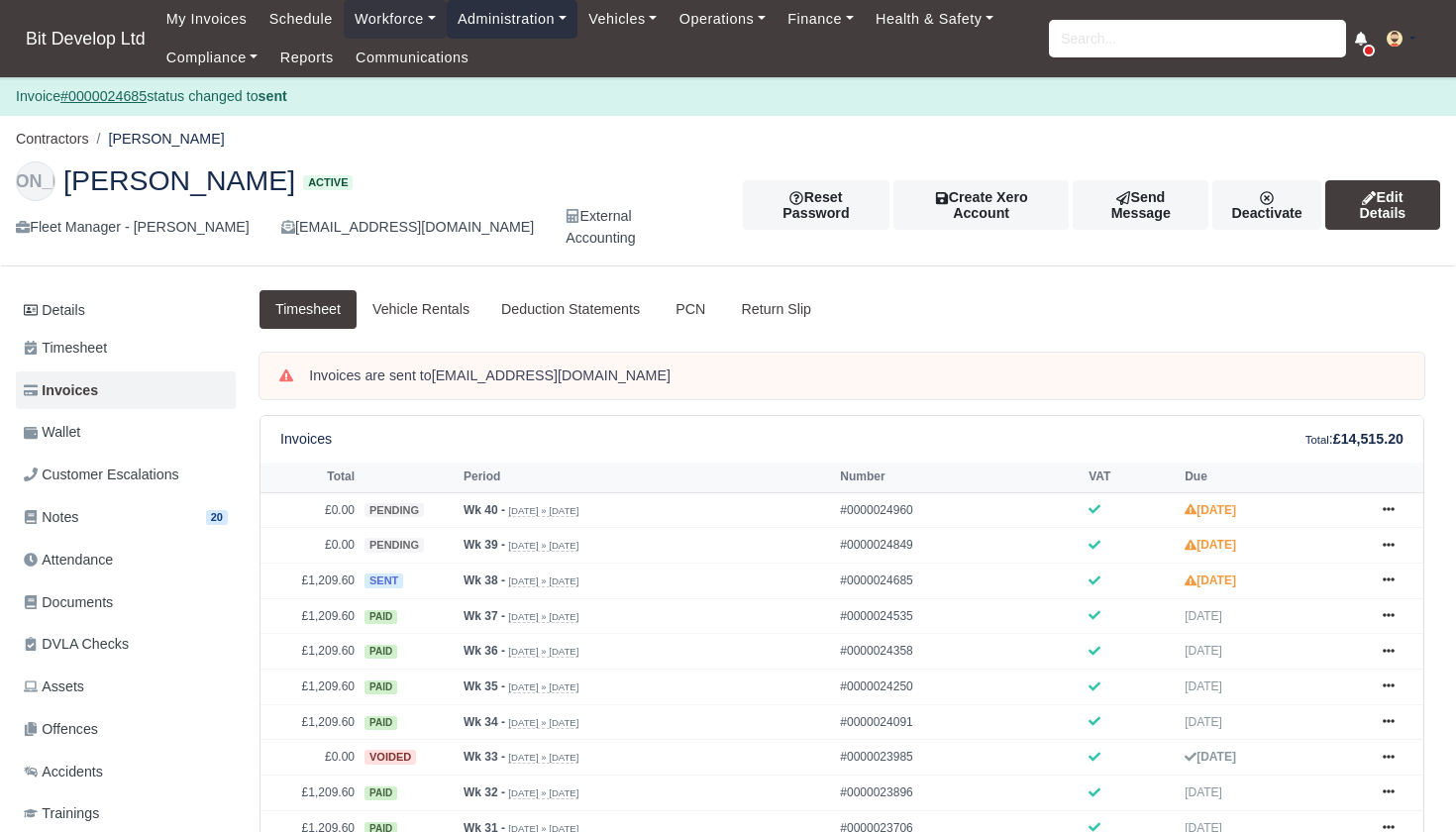
click at [532, 19] on link "Administration" at bounding box center [512, 19] width 130 height 39
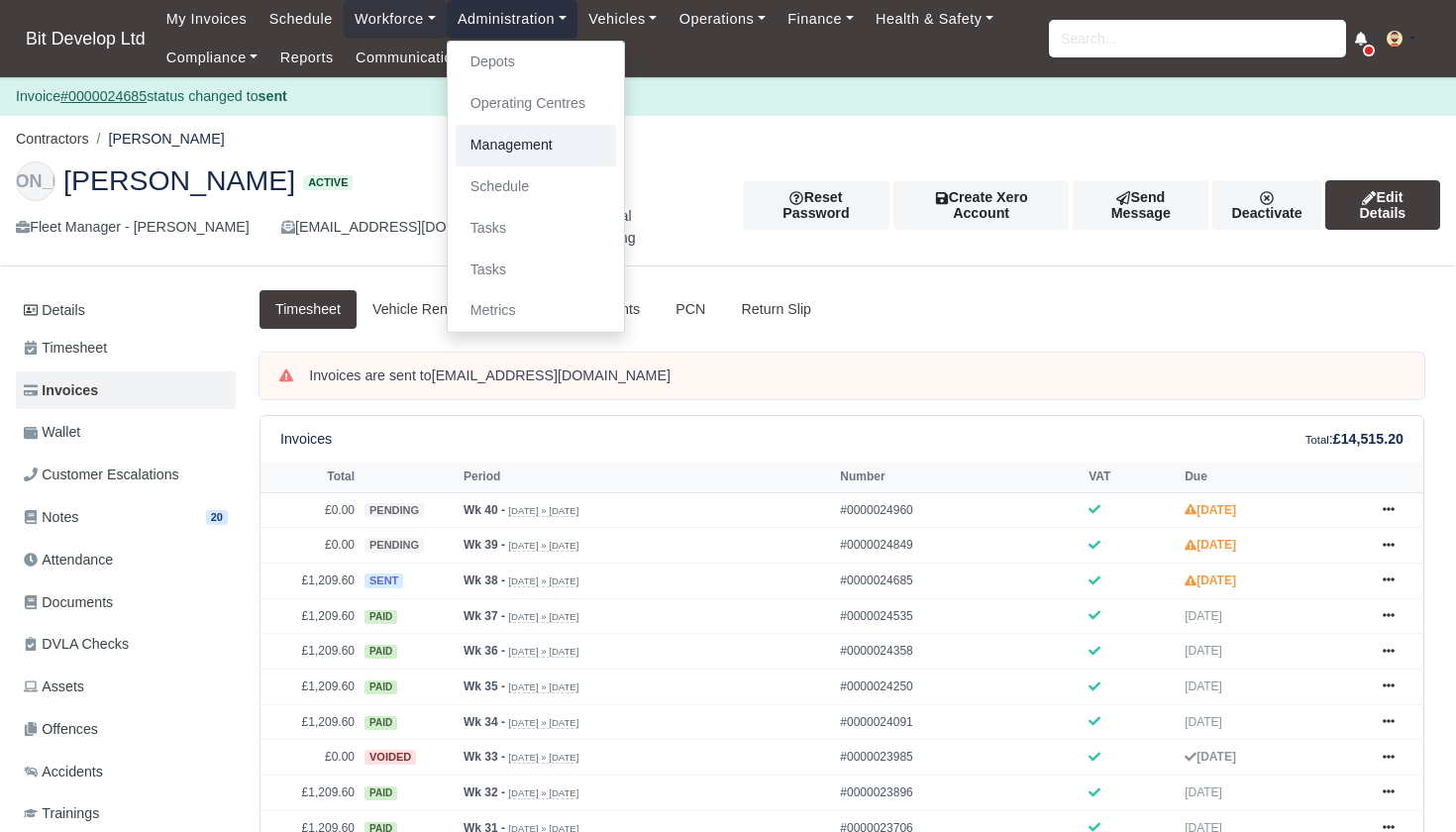
click at [520, 144] on link "Management" at bounding box center [535, 145] width 160 height 42
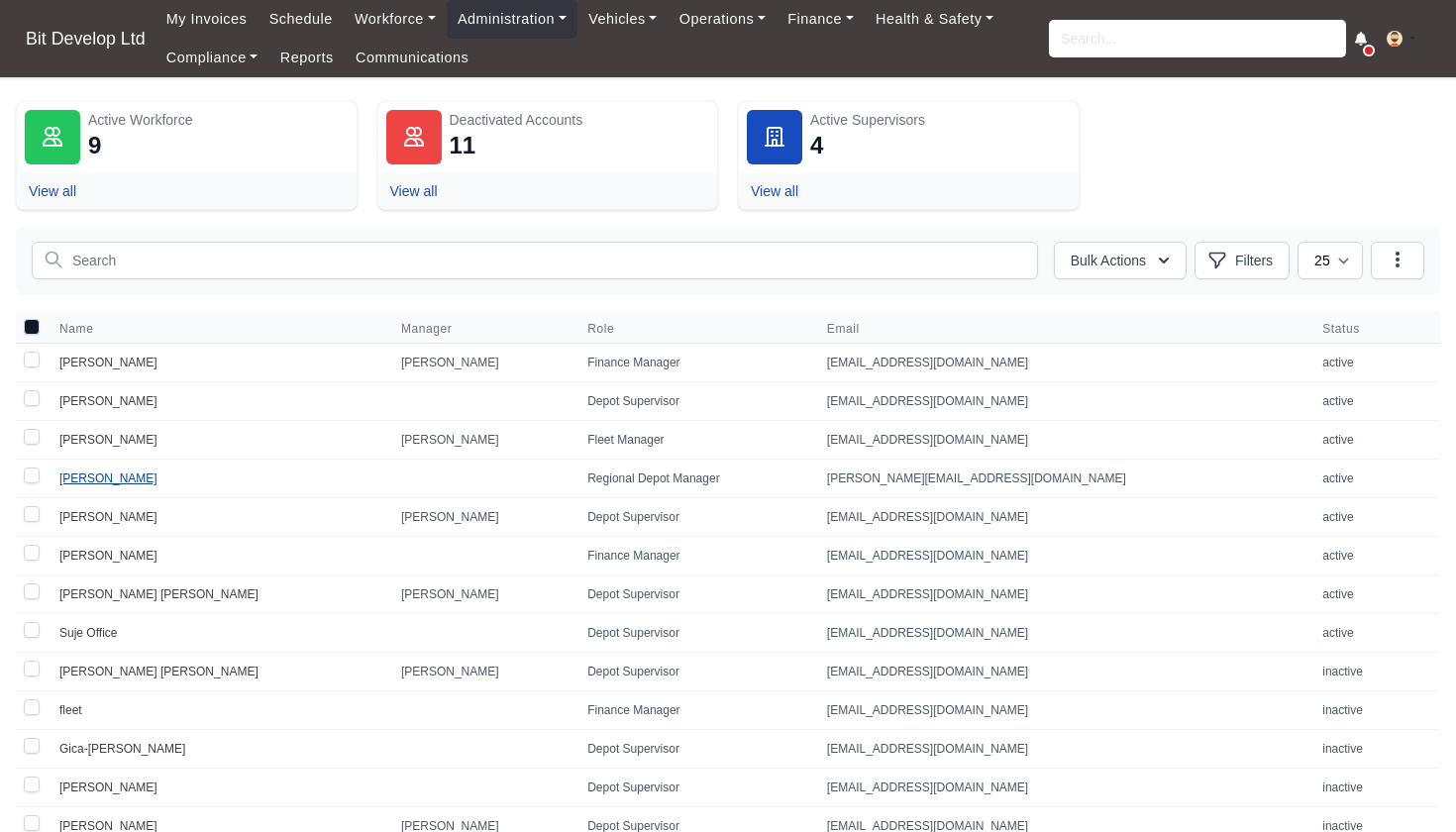
click at [90, 474] on link "[PERSON_NAME]" at bounding box center [108, 479] width 99 height 14
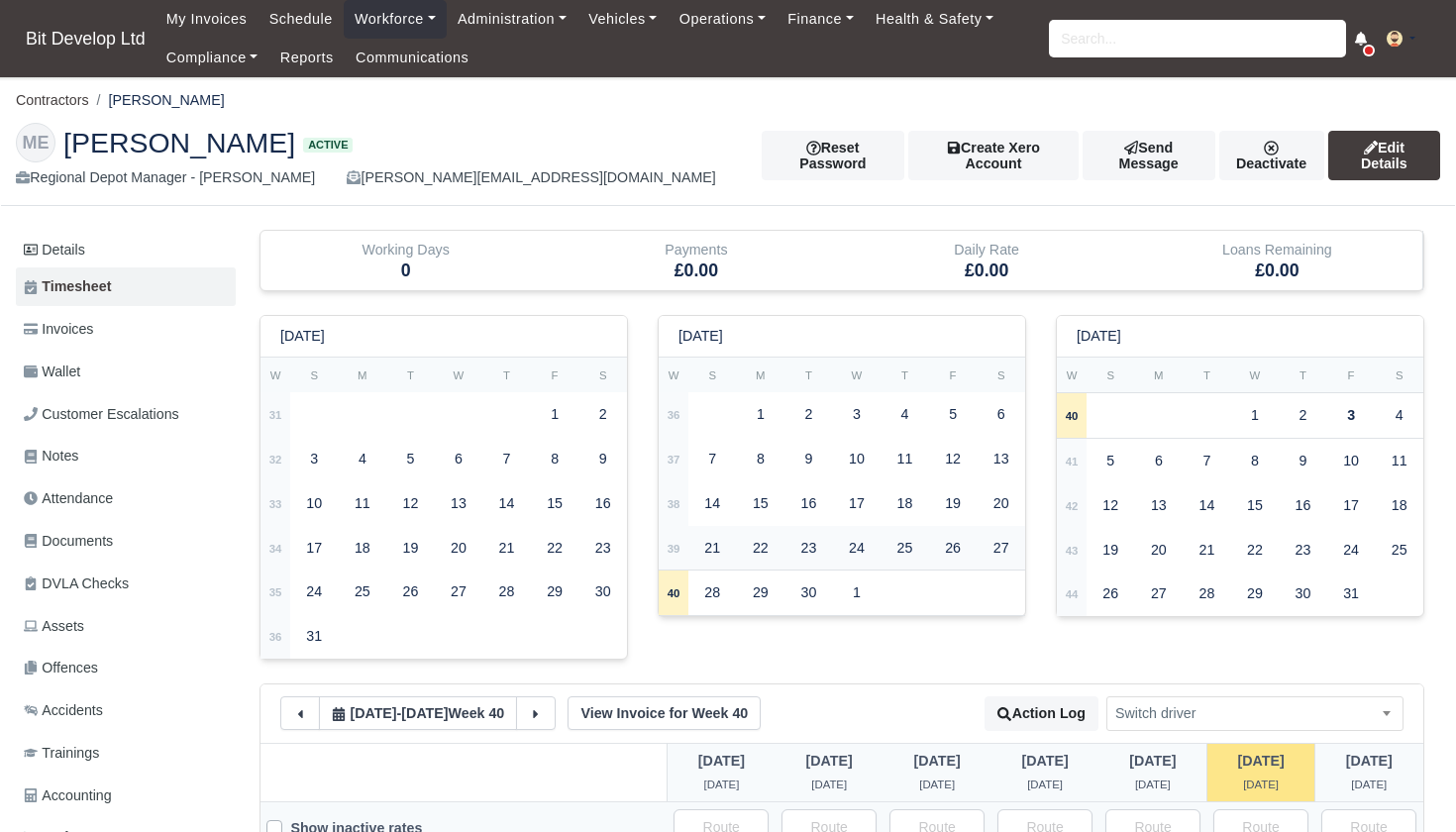
click at [686, 536] on td "39" at bounding box center [674, 548] width 30 height 45
type input "120"
click at [681, 499] on strong "38" at bounding box center [674, 505] width 13 height 12
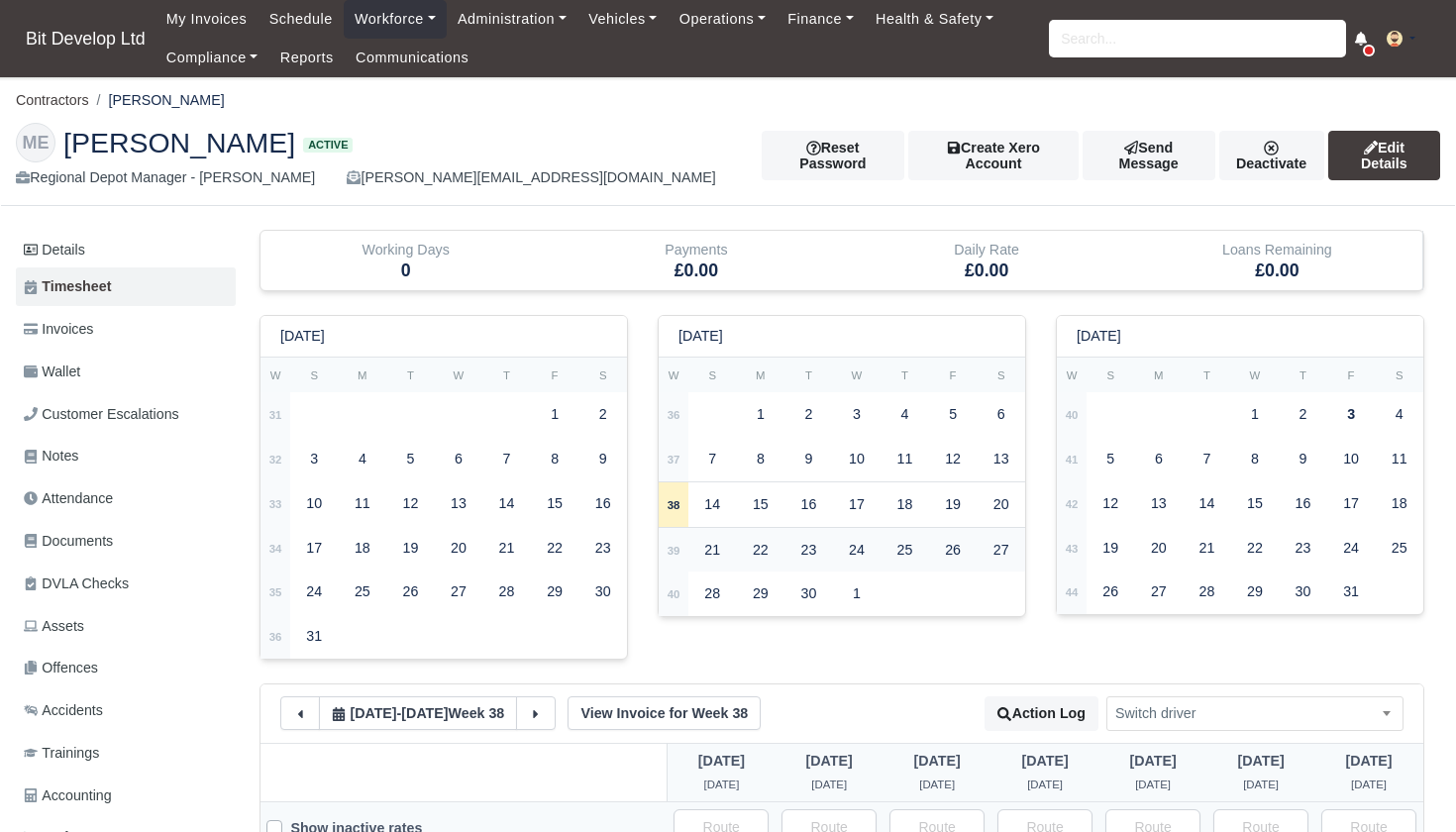
click at [682, 531] on td "39" at bounding box center [674, 549] width 30 height 45
type input "120"
click at [681, 588] on strong "40" at bounding box center [674, 594] width 13 height 12
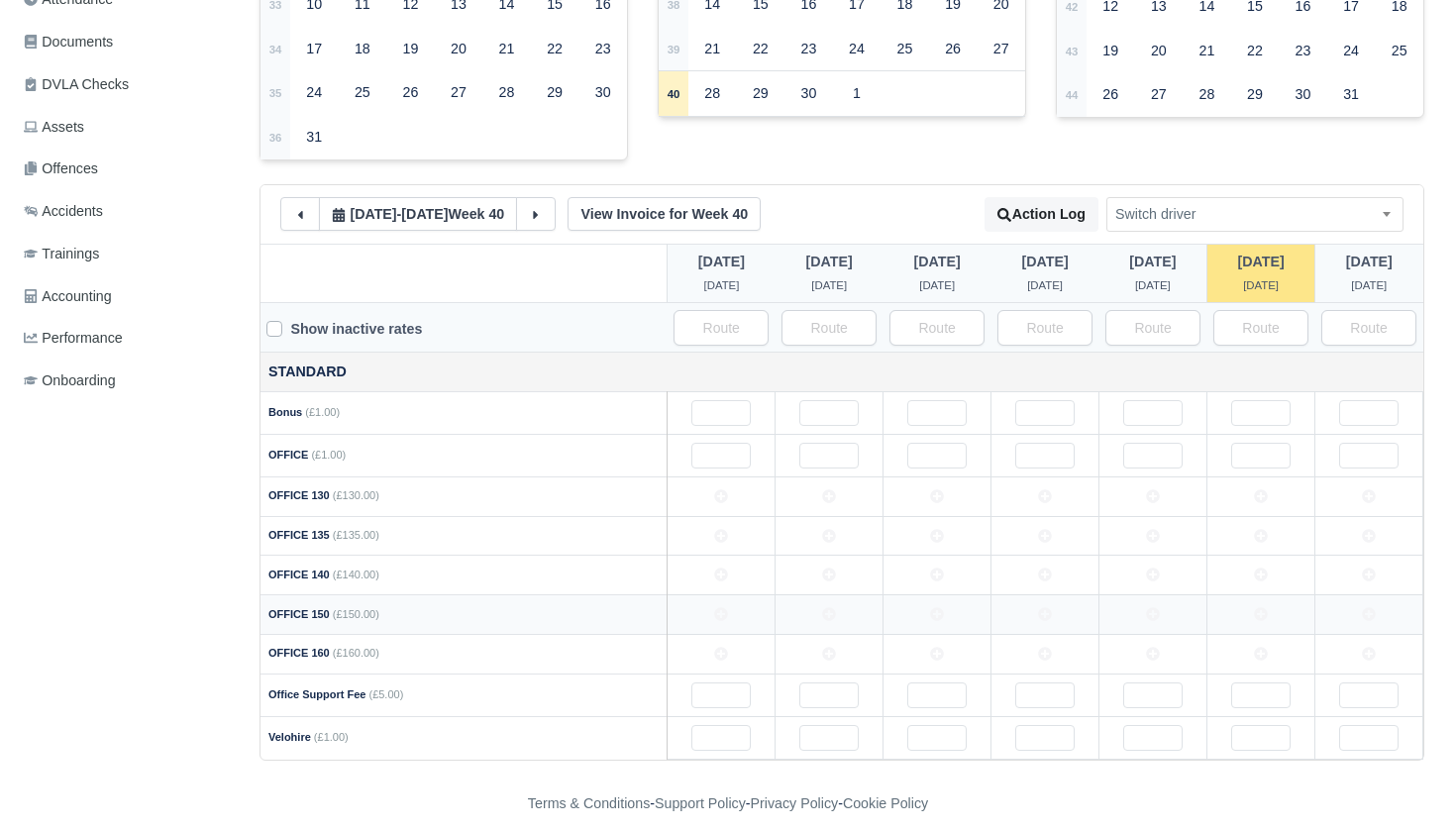
scroll to position [499, 0]
click at [711, 450] on input "text" at bounding box center [722, 457] width 60 height 26
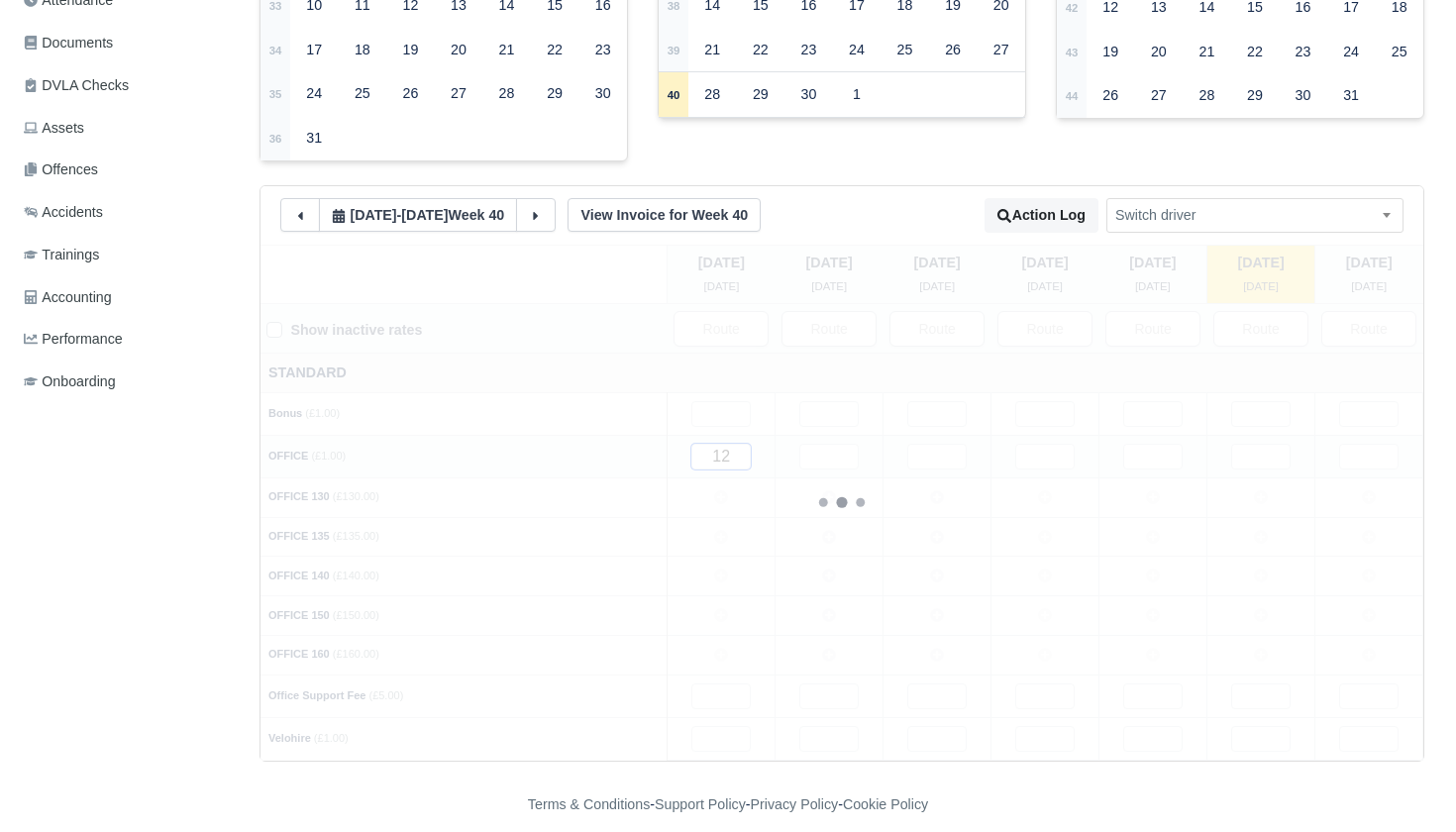
type input "120"
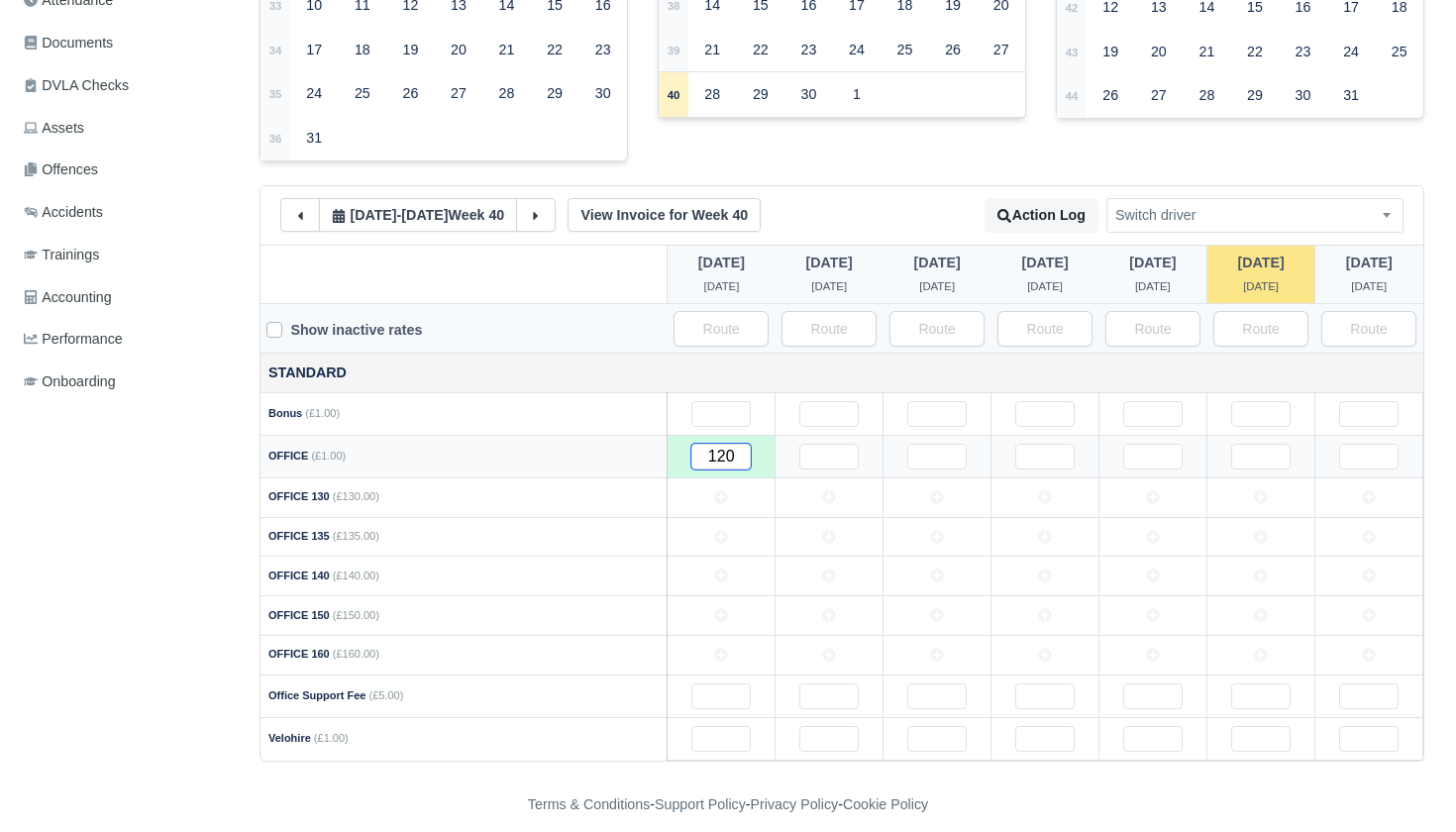
type input "120"
click at [834, 448] on input "text" at bounding box center [829, 457] width 60 height 26
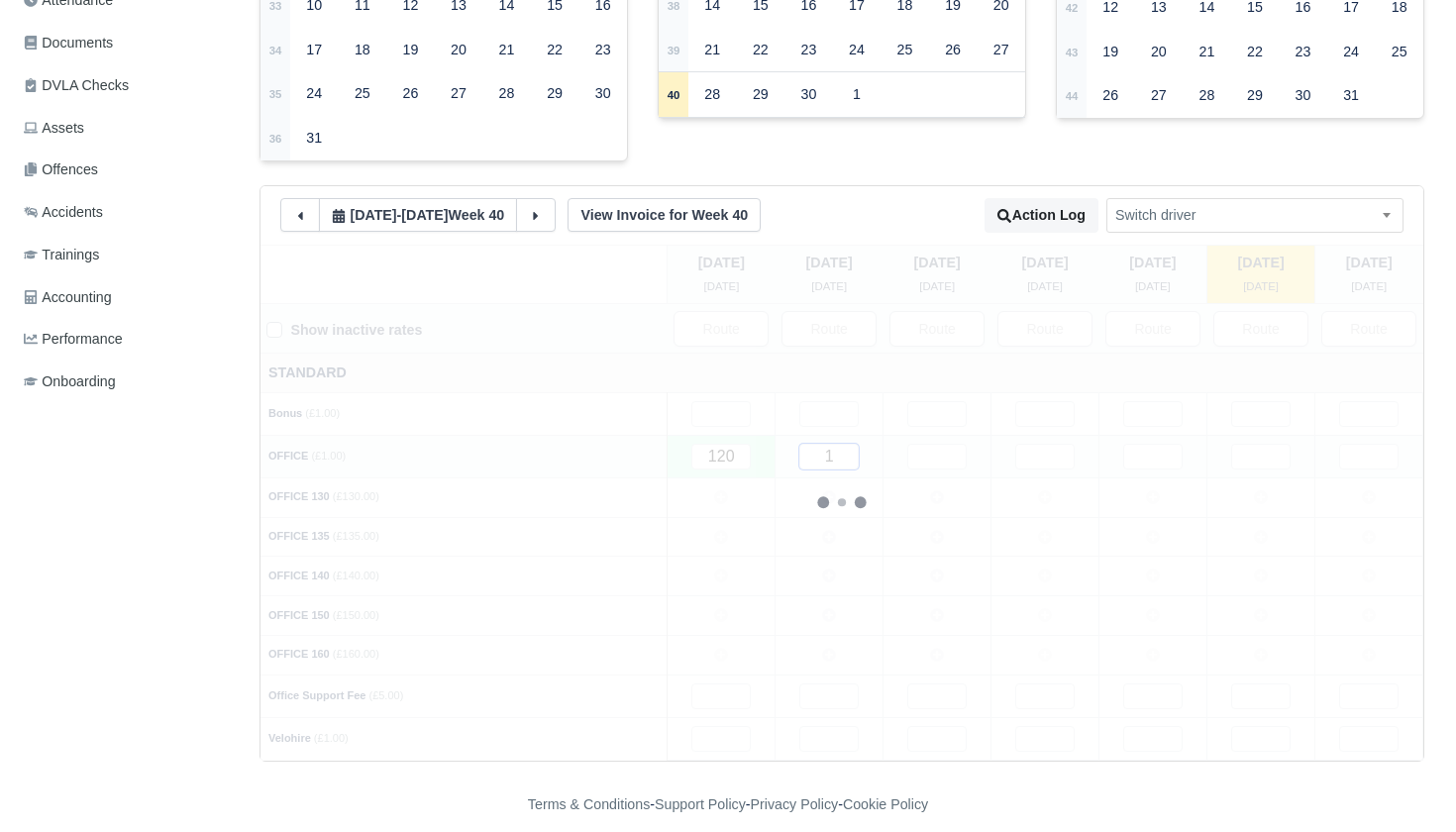
type input "12"
type input "120"
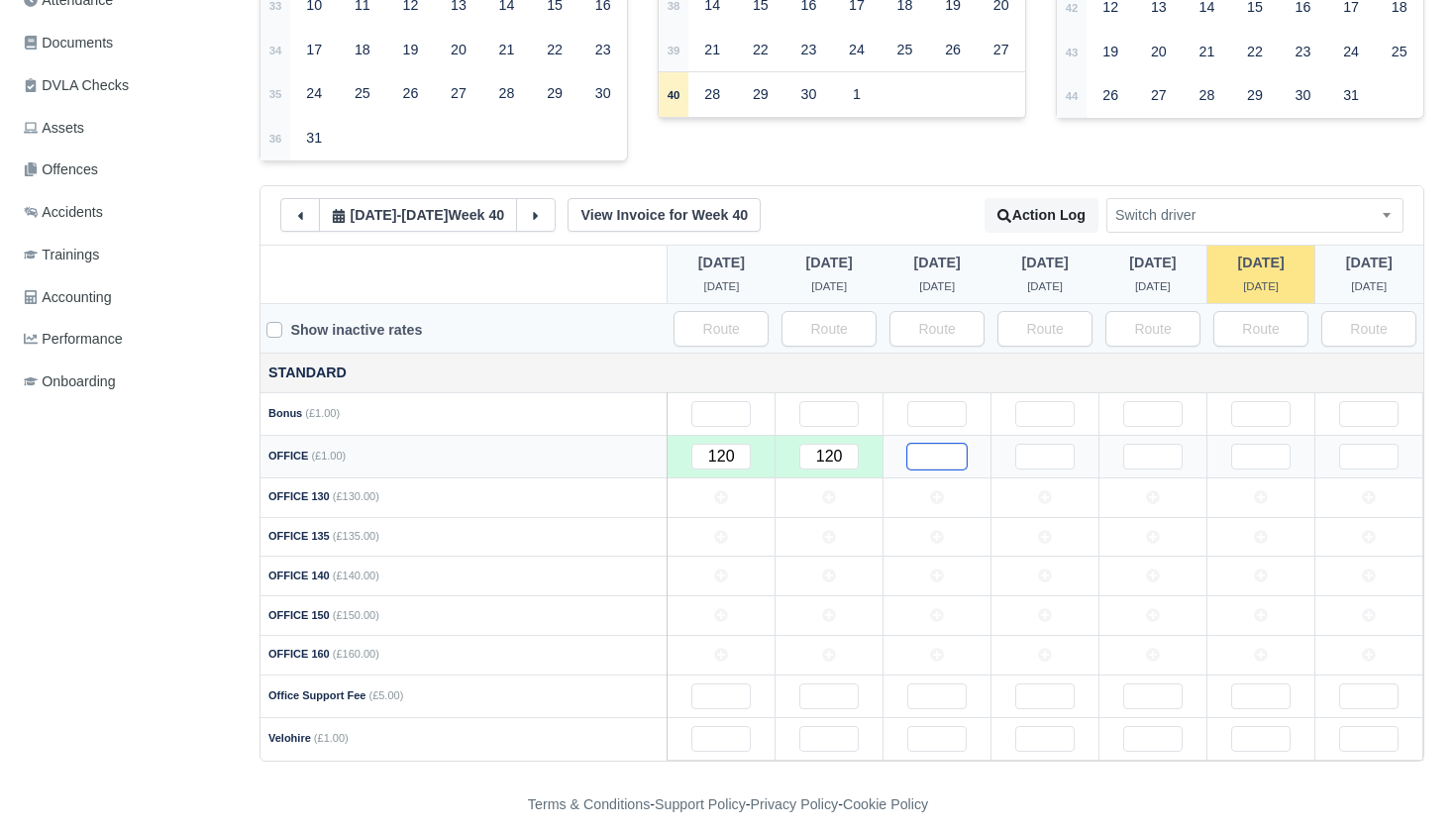
click at [931, 449] on input "text" at bounding box center [937, 457] width 60 height 26
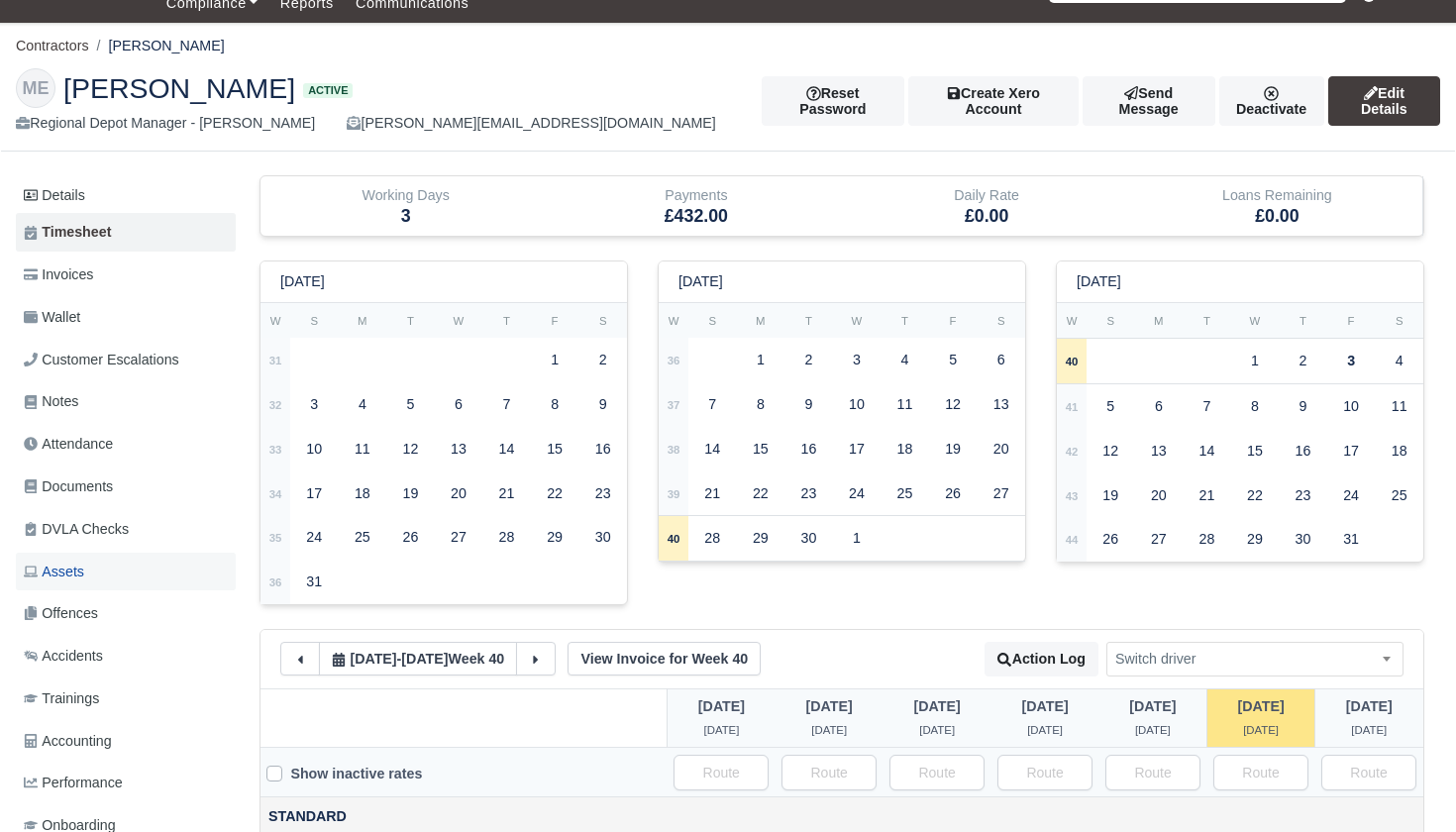
scroll to position [28, 0]
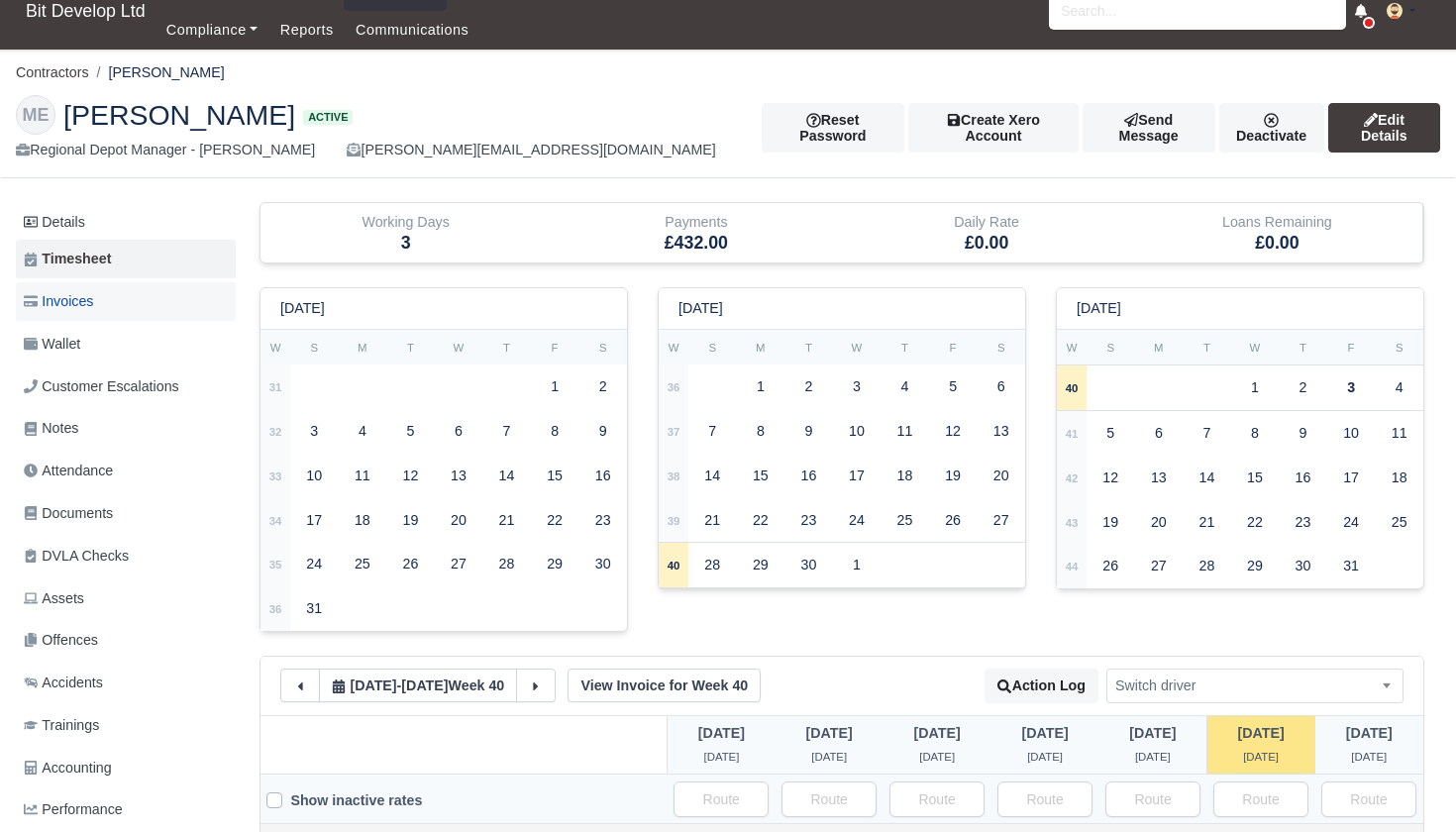
click at [102, 298] on link "Invoices" at bounding box center [125, 302] width 220 height 39
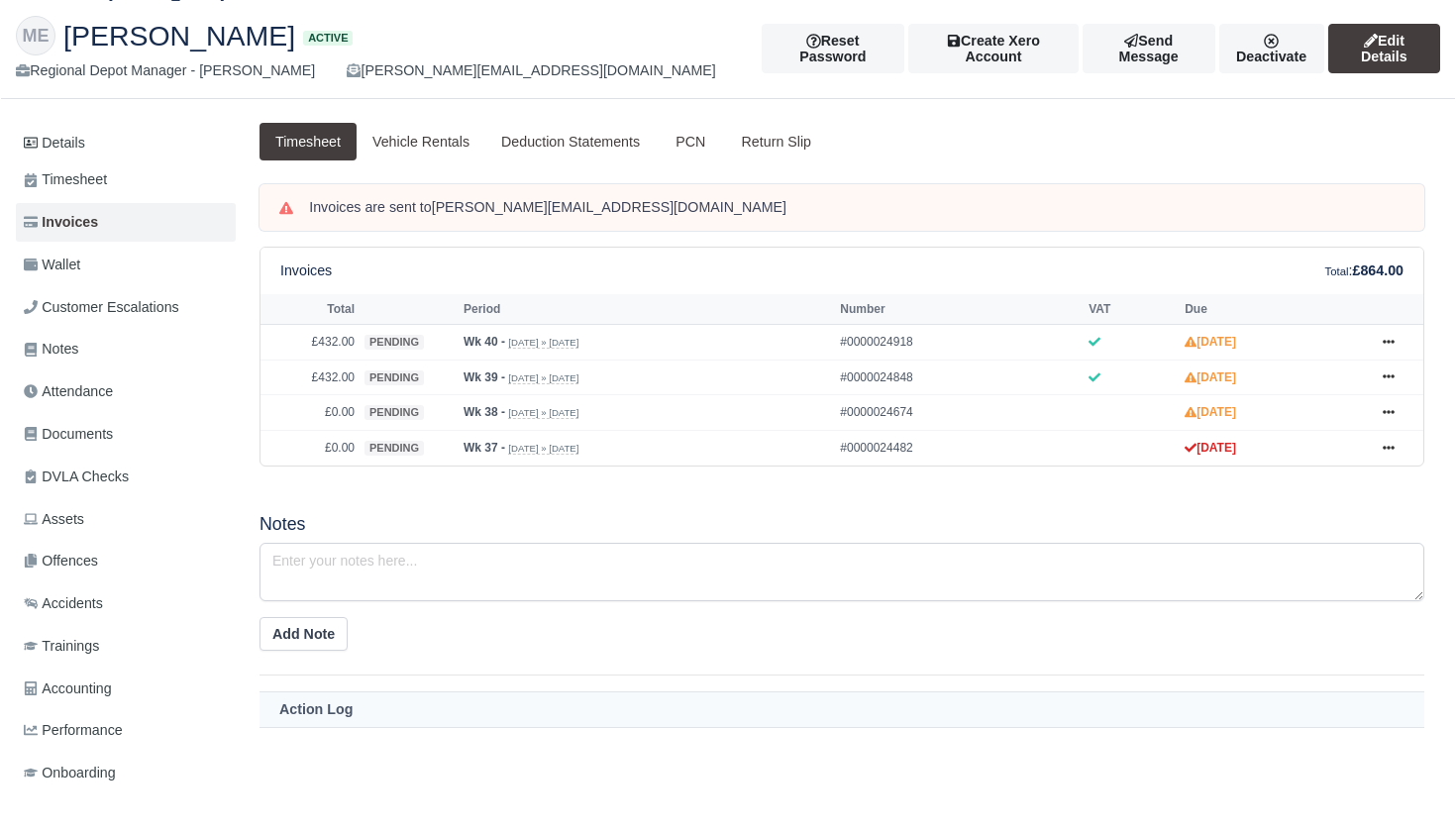
scroll to position [117, 0]
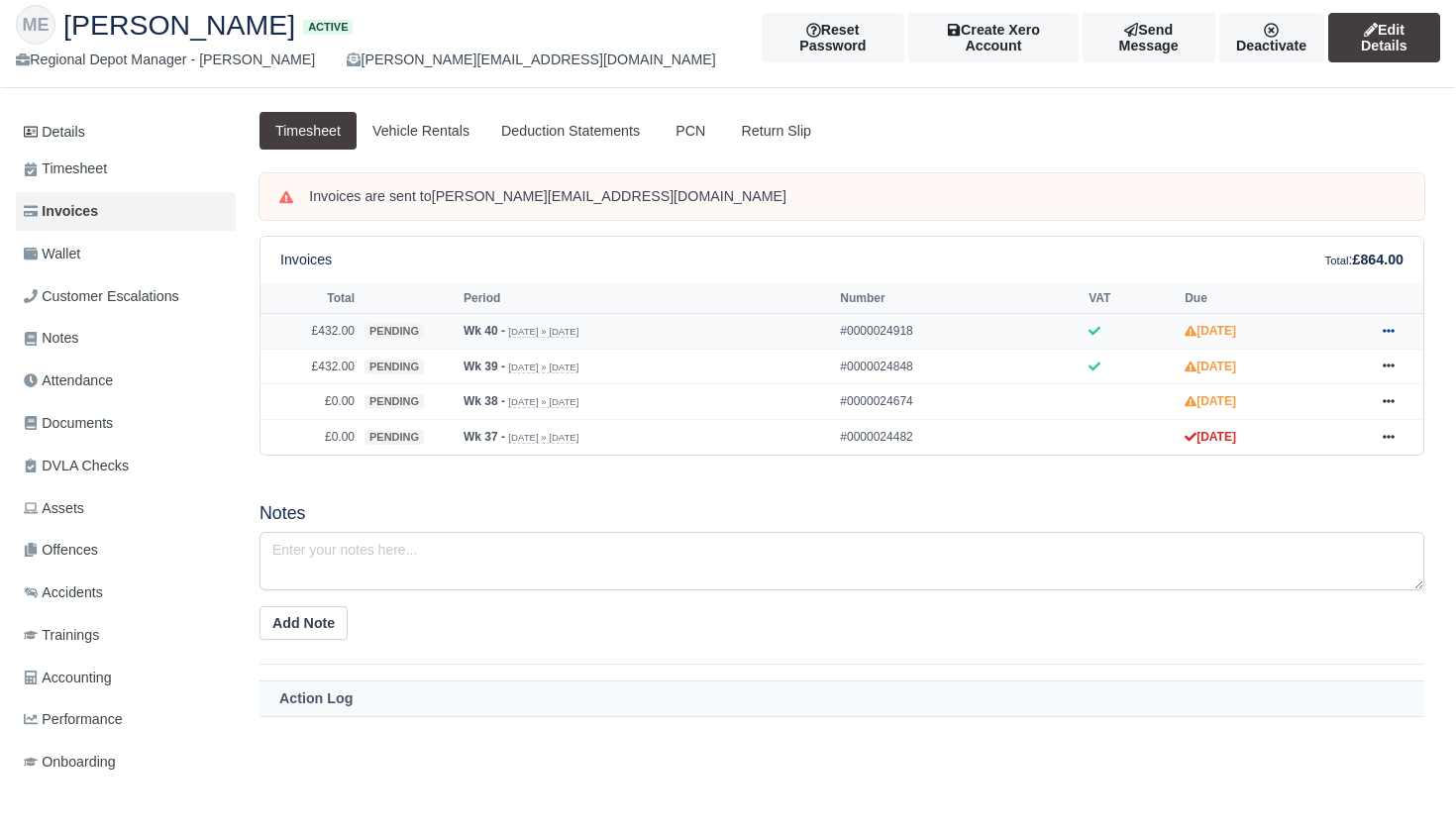
click at [1391, 336] on icon at bounding box center [1389, 331] width 12 height 12
click at [1315, 430] on link "Approve" at bounding box center [1314, 409] width 176 height 42
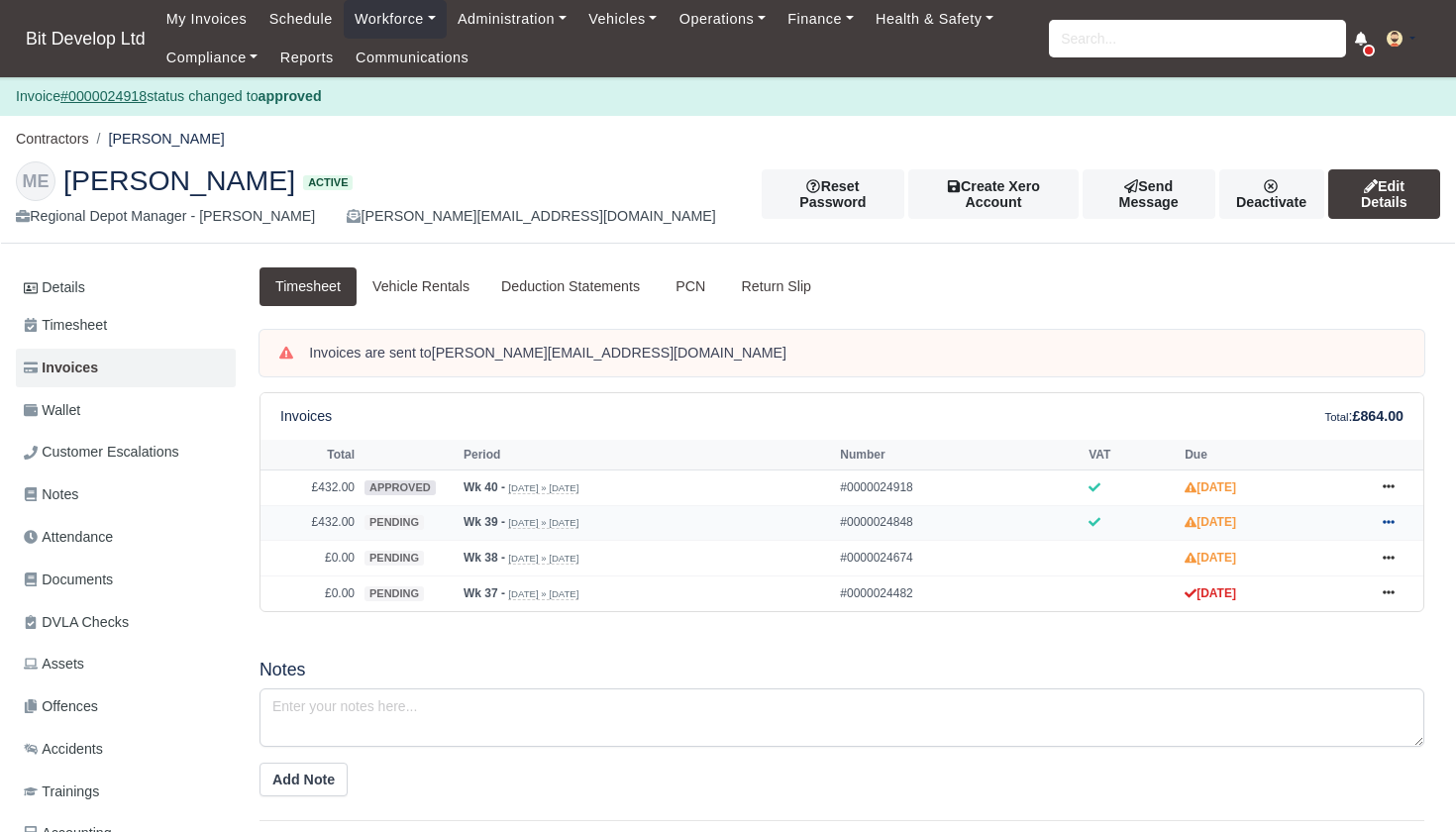
click at [1391, 528] on icon at bounding box center [1389, 522] width 12 height 12
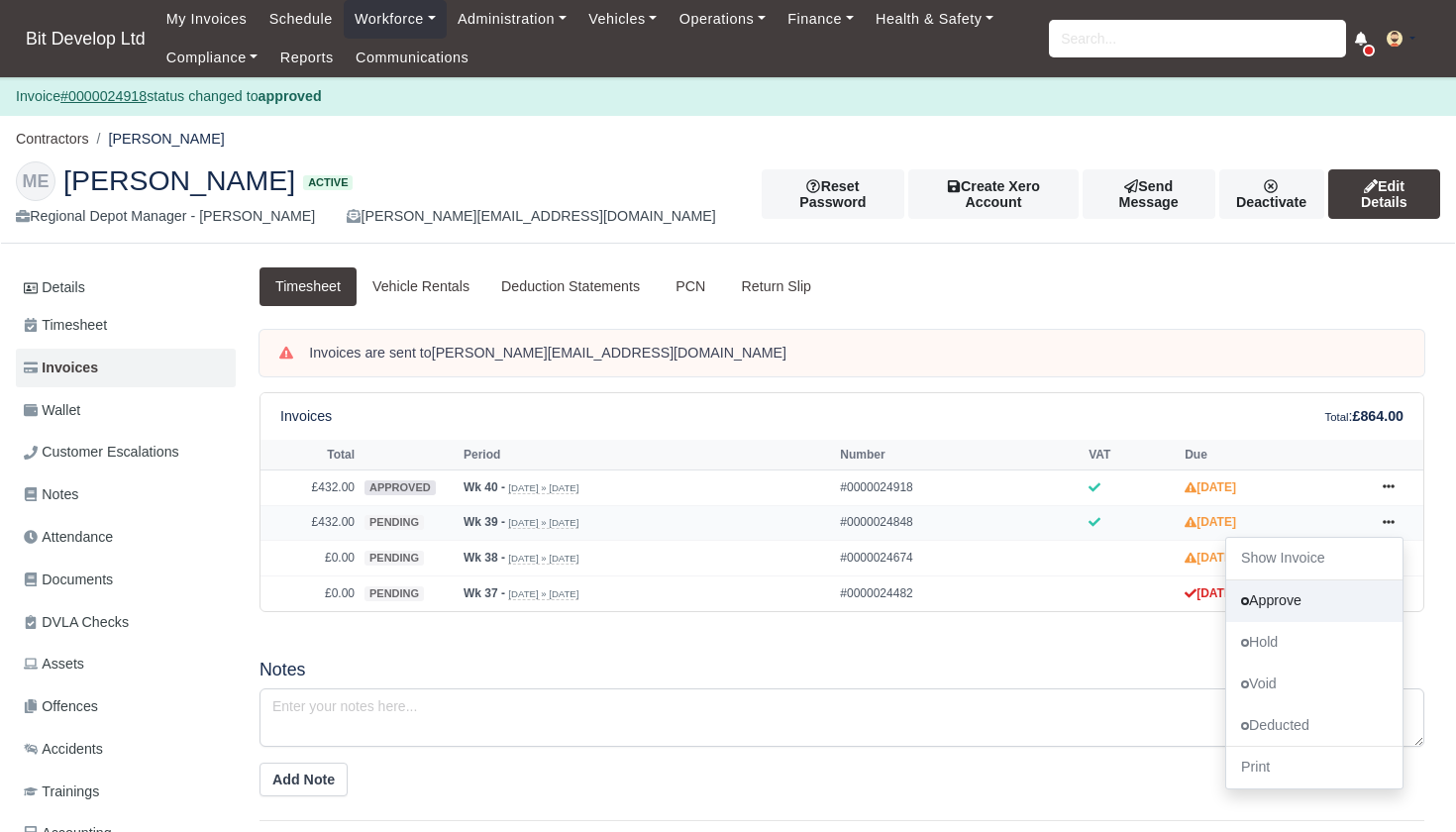
click at [1303, 621] on link "Approve" at bounding box center [1314, 600] width 176 height 42
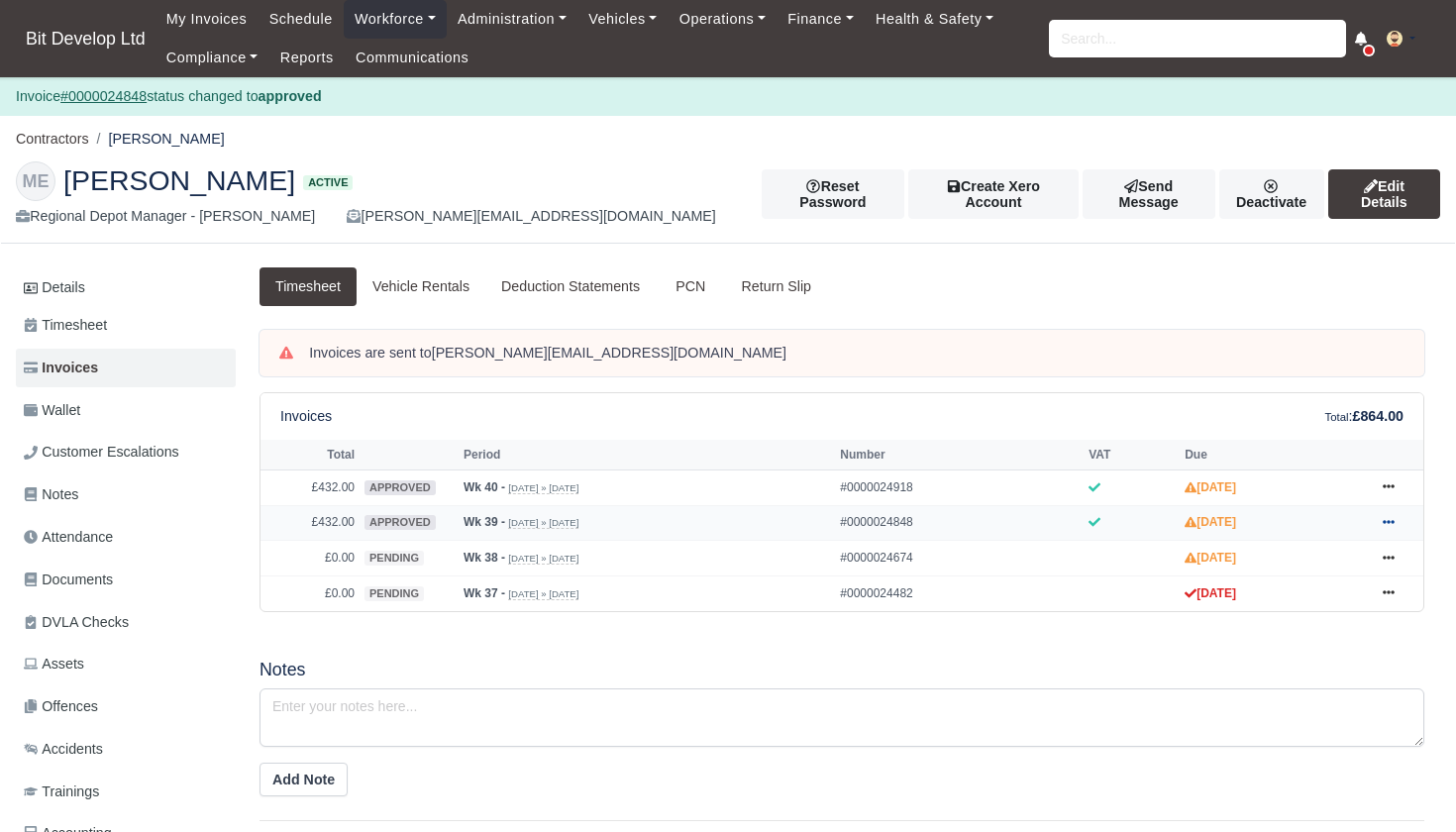
click at [1384, 528] on icon at bounding box center [1389, 522] width 12 height 12
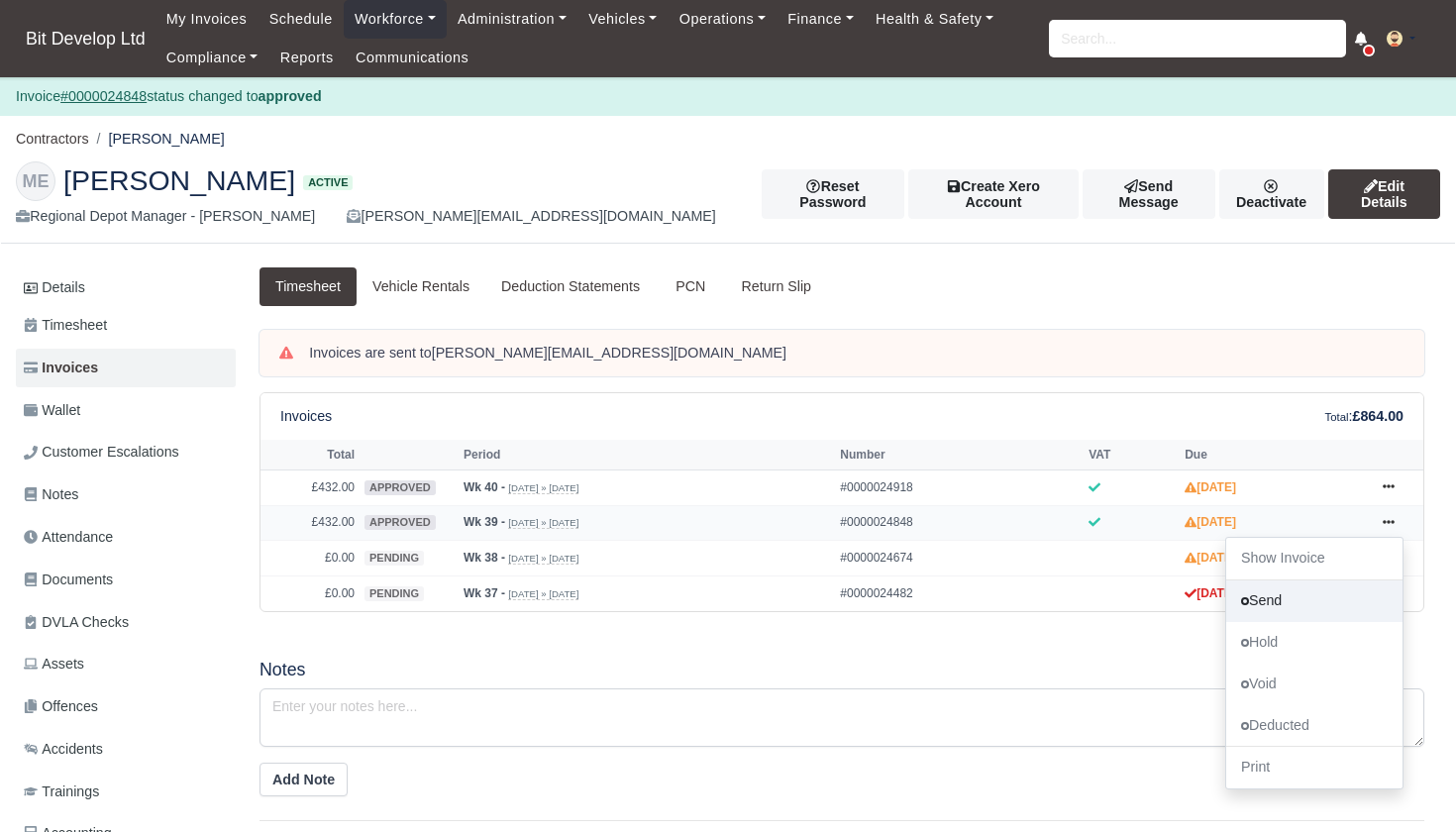
click at [1273, 621] on link "Send" at bounding box center [1314, 600] width 176 height 42
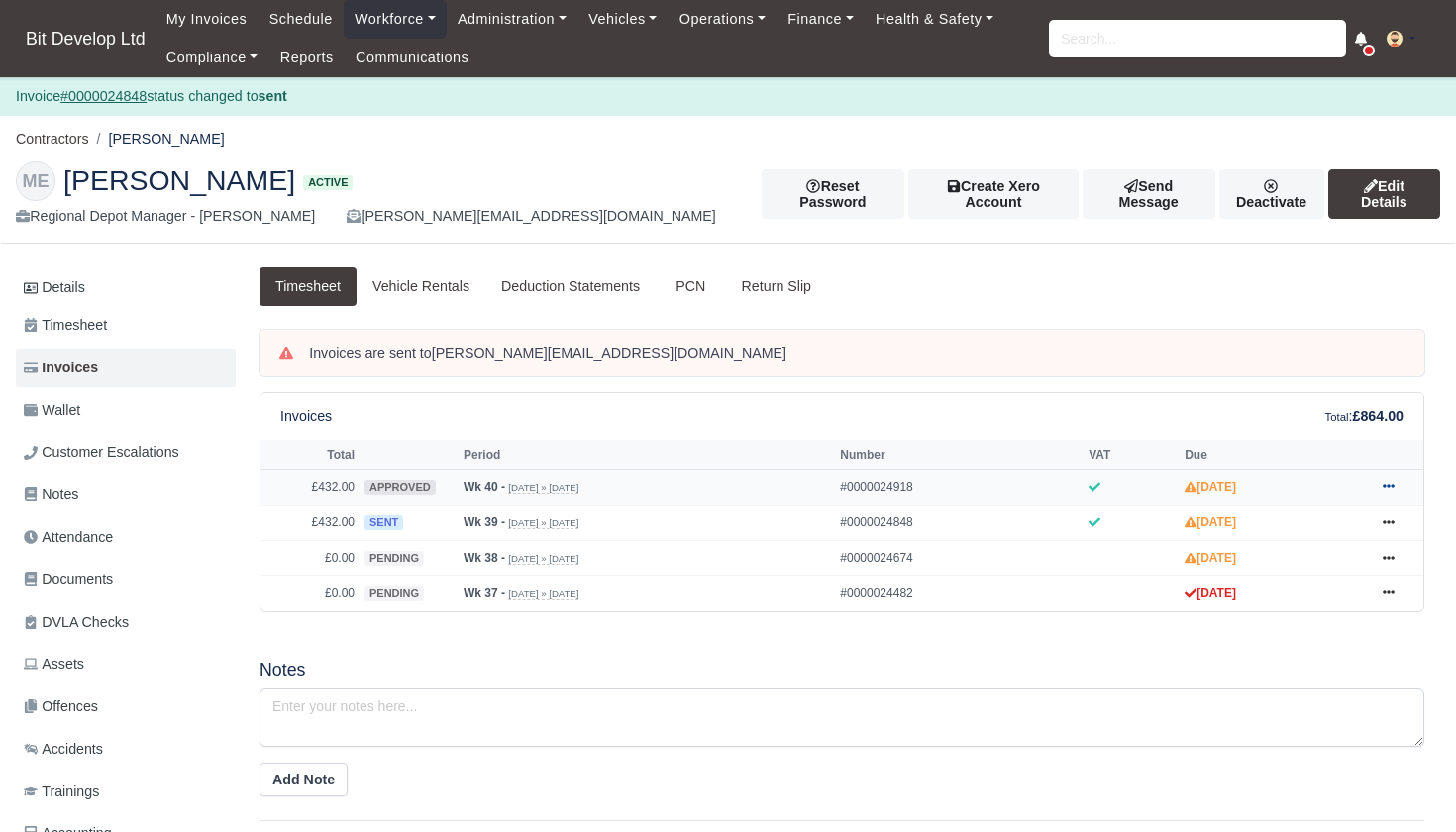
click at [1395, 493] on icon at bounding box center [1389, 487] width 12 height 12
click at [1296, 586] on link "Send" at bounding box center [1314, 566] width 176 height 42
click at [500, 22] on link "Administration" at bounding box center [512, 19] width 130 height 39
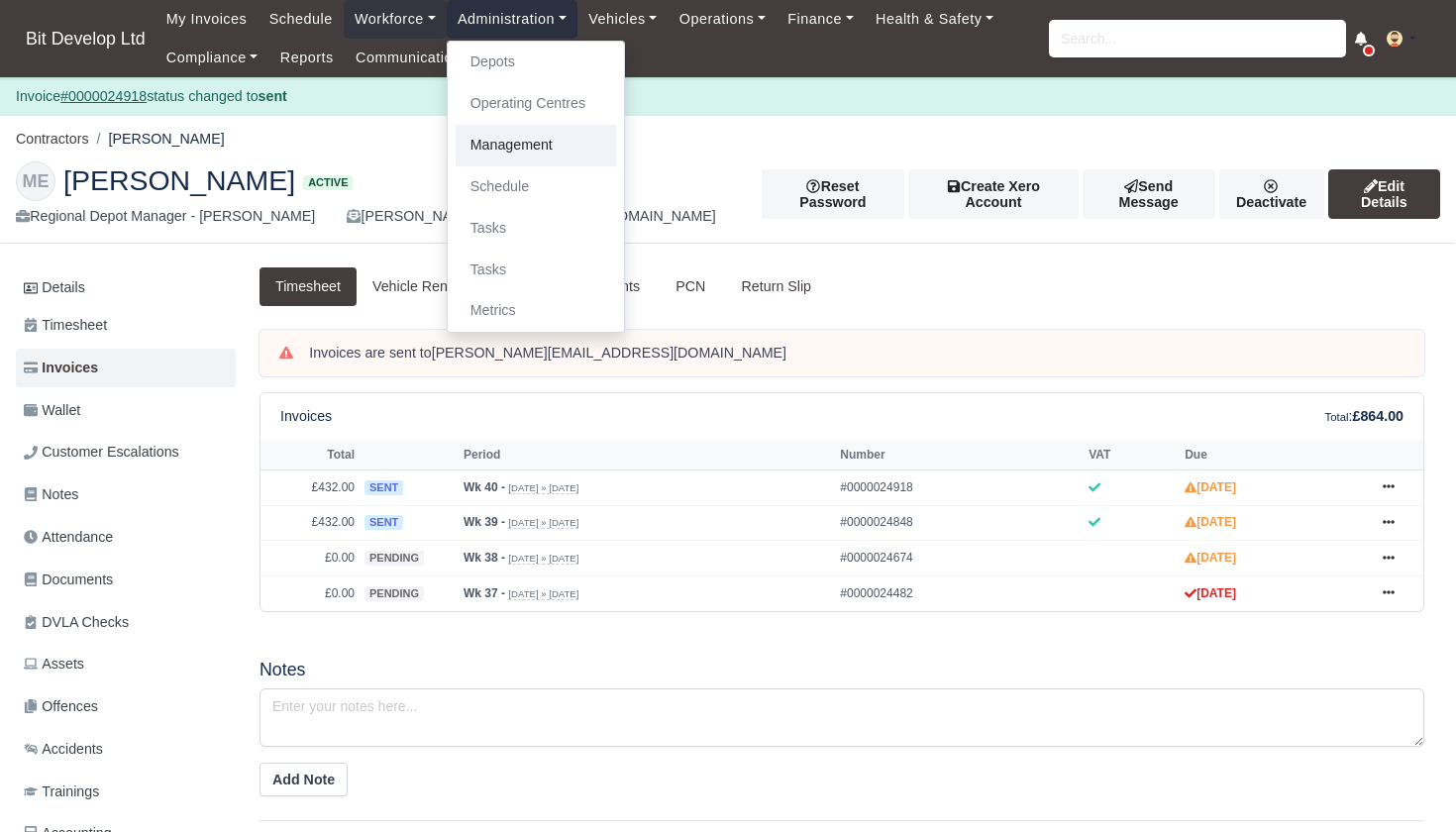
click at [513, 136] on link "Management" at bounding box center [535, 145] width 160 height 42
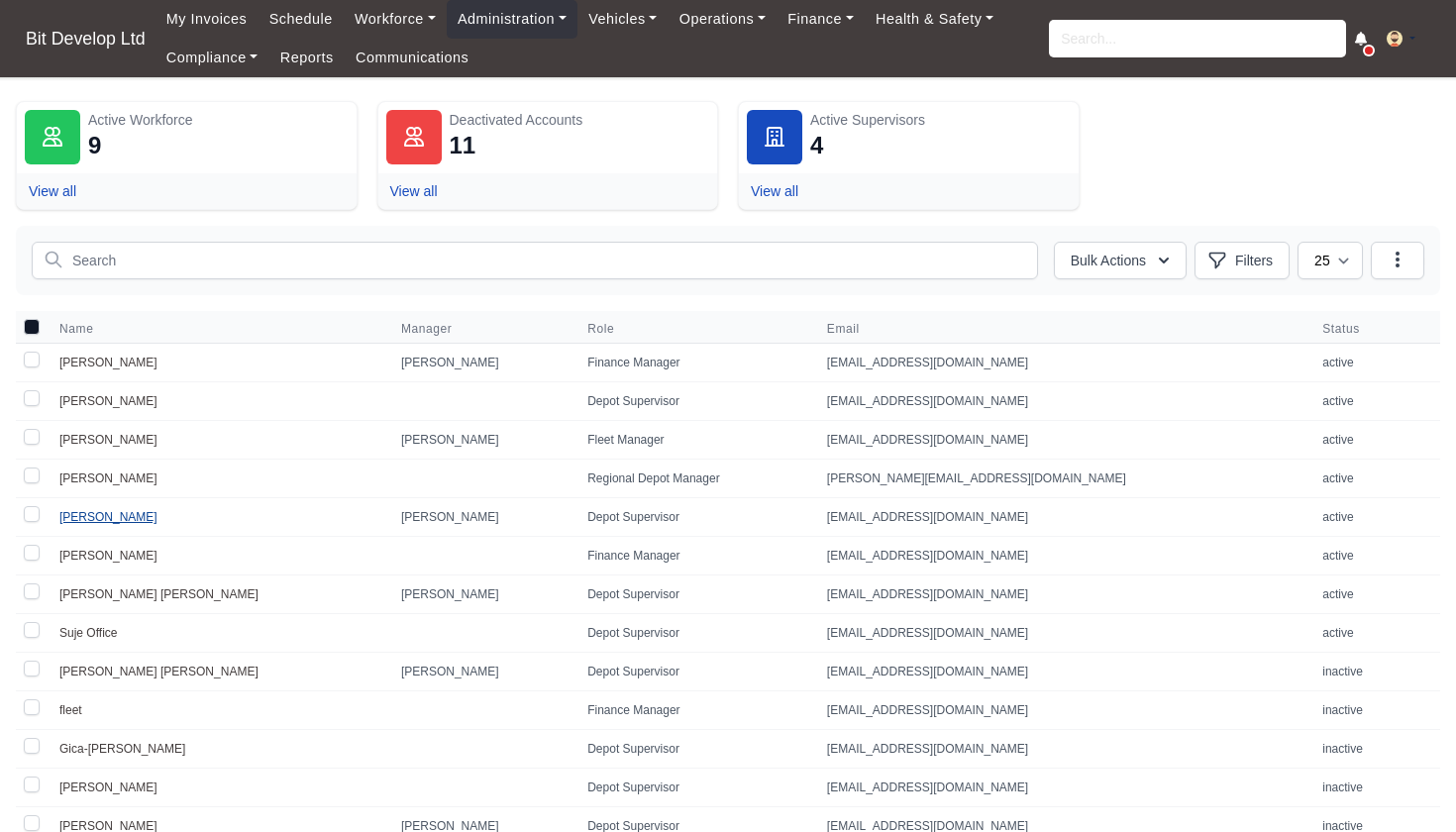
click at [113, 516] on link "[PERSON_NAME]" at bounding box center [108, 518] width 99 height 14
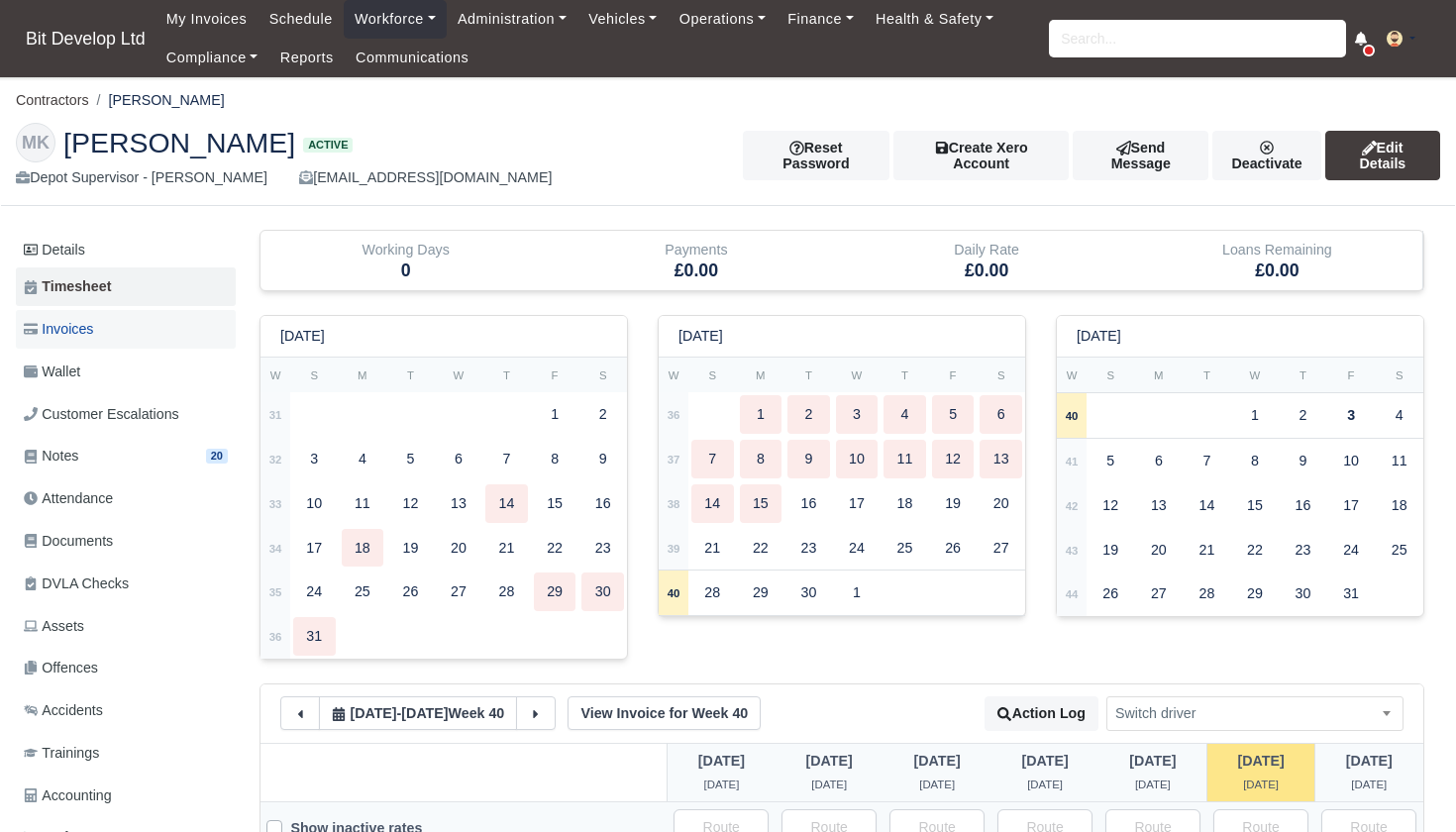
click at [82, 325] on span "Invoices" at bounding box center [59, 329] width 70 height 23
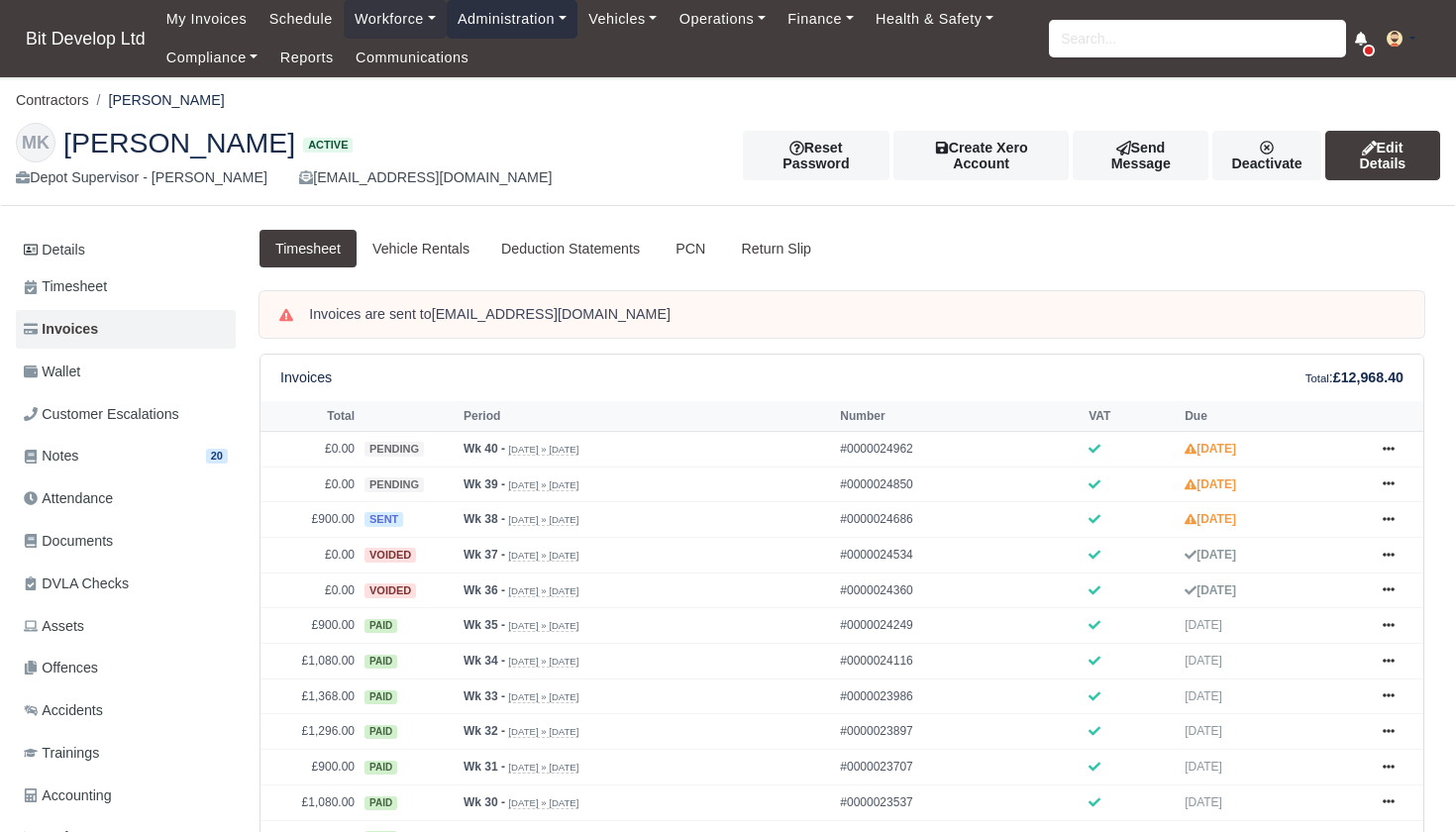
click at [516, 22] on link "Administration" at bounding box center [512, 19] width 130 height 39
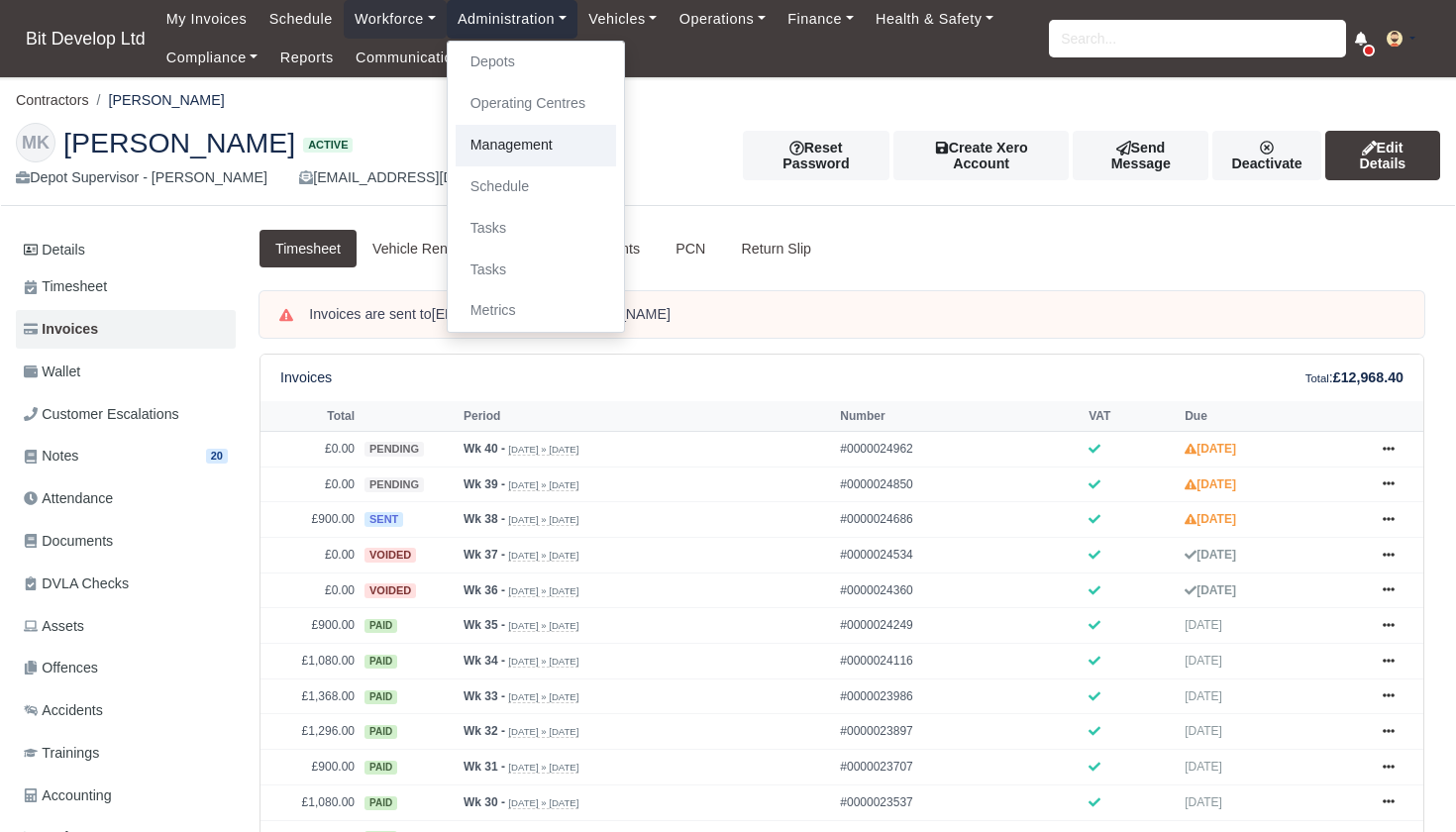
click at [522, 142] on link "Management" at bounding box center [535, 145] width 160 height 42
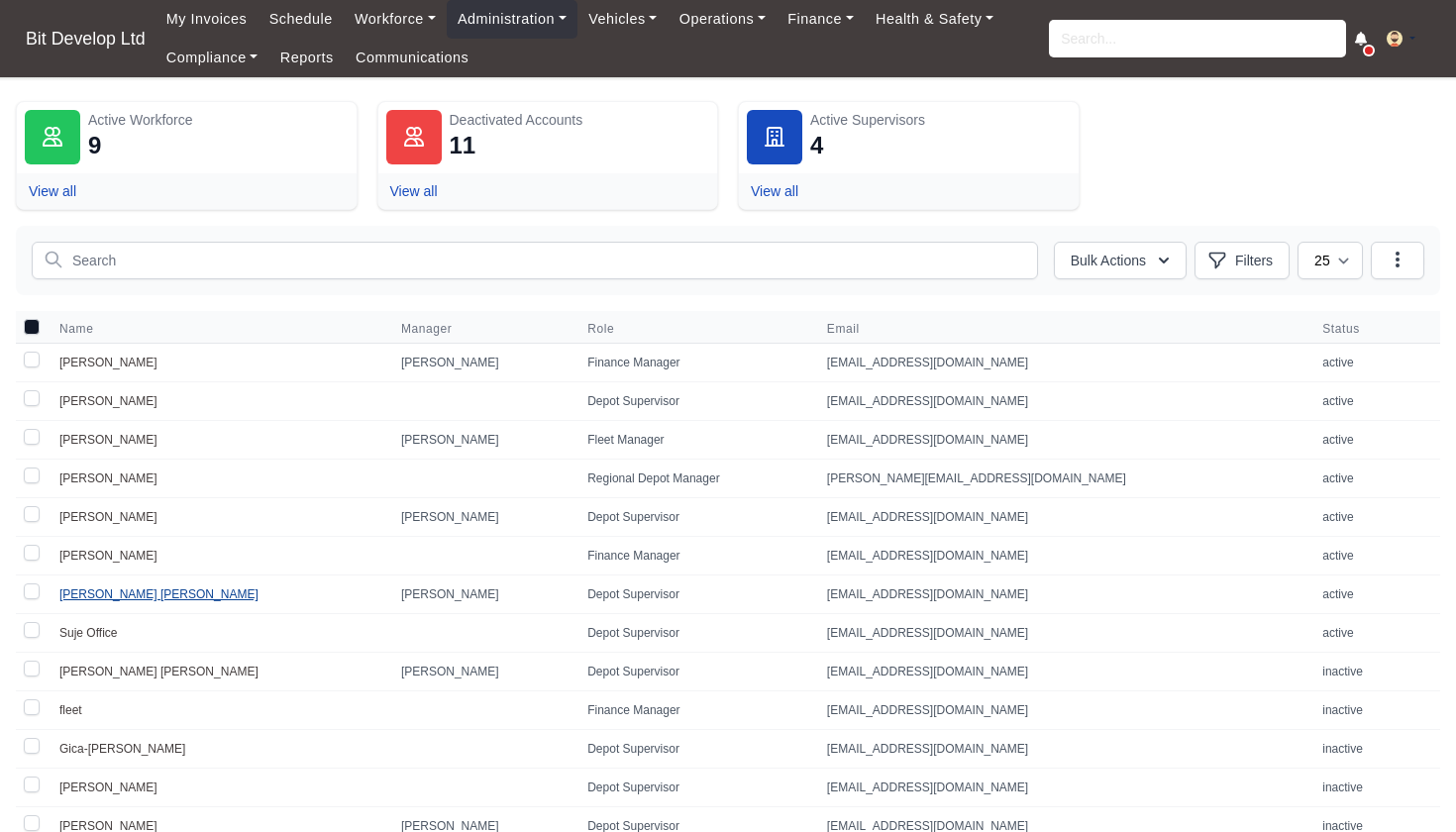
click at [114, 594] on link "[PERSON_NAME] [PERSON_NAME]" at bounding box center [159, 594] width 199 height 14
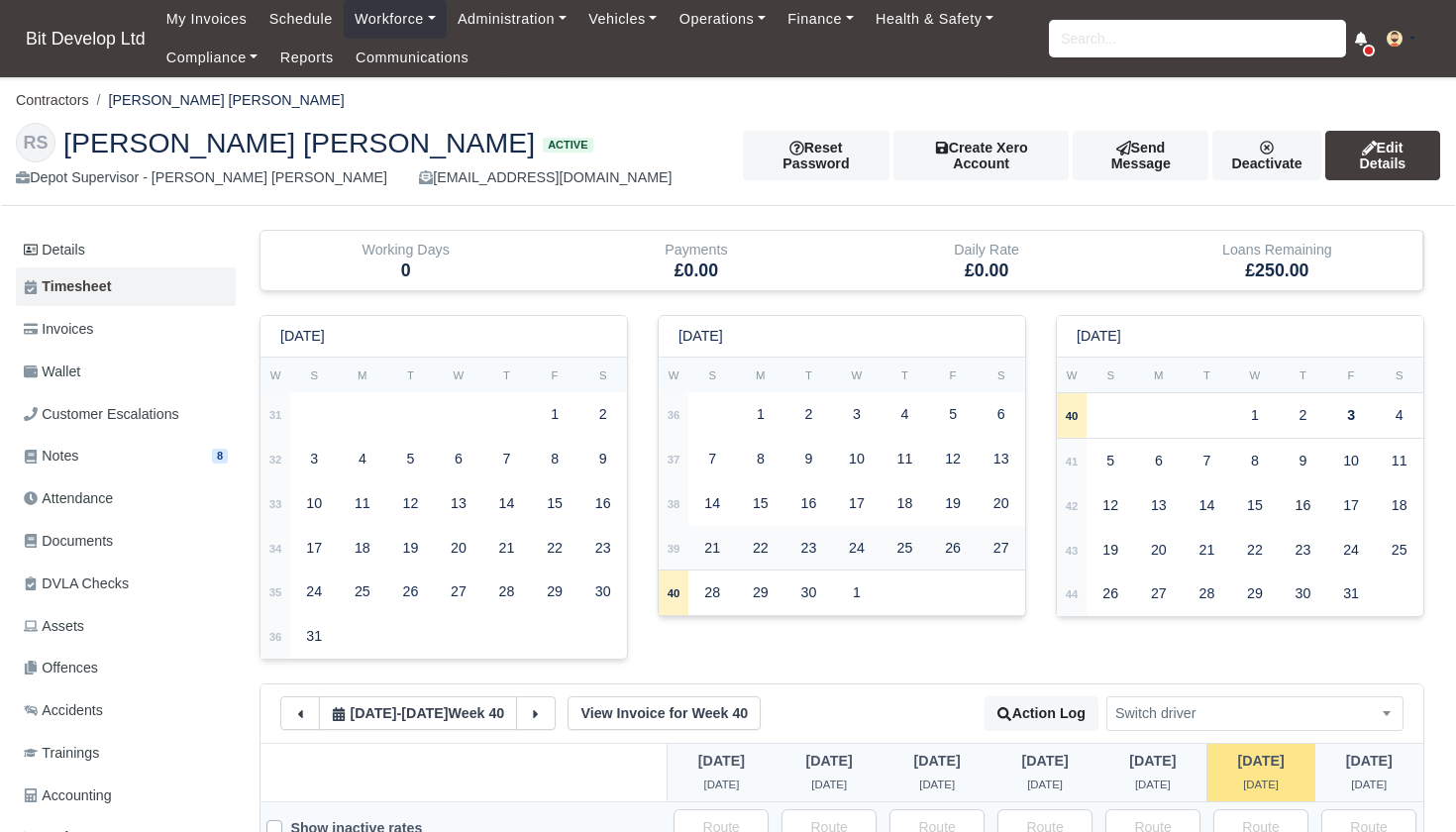
click at [675, 543] on strong "39" at bounding box center [674, 549] width 13 height 12
select select
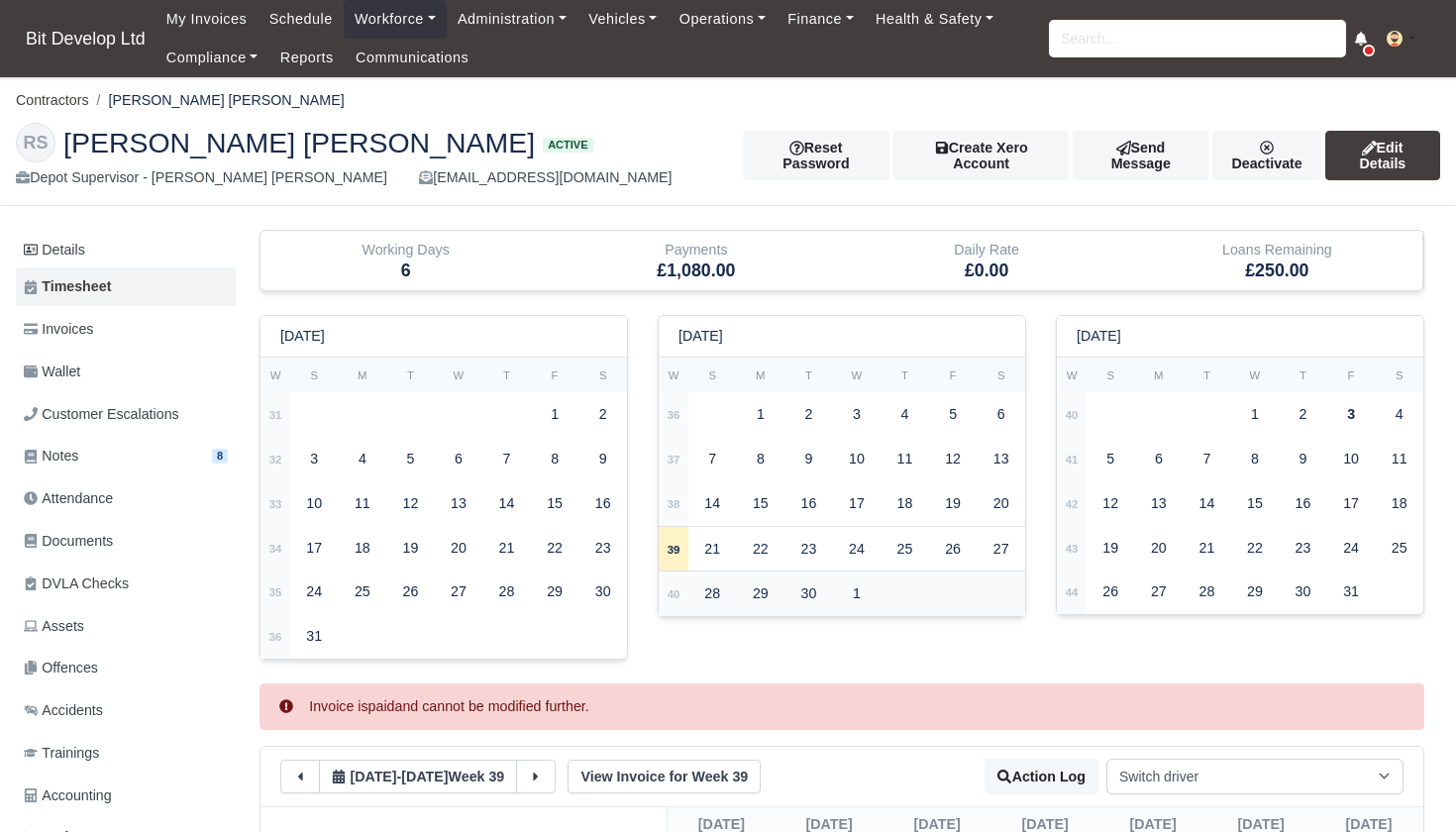
click at [676, 588] on strong "40" at bounding box center [674, 594] width 13 height 12
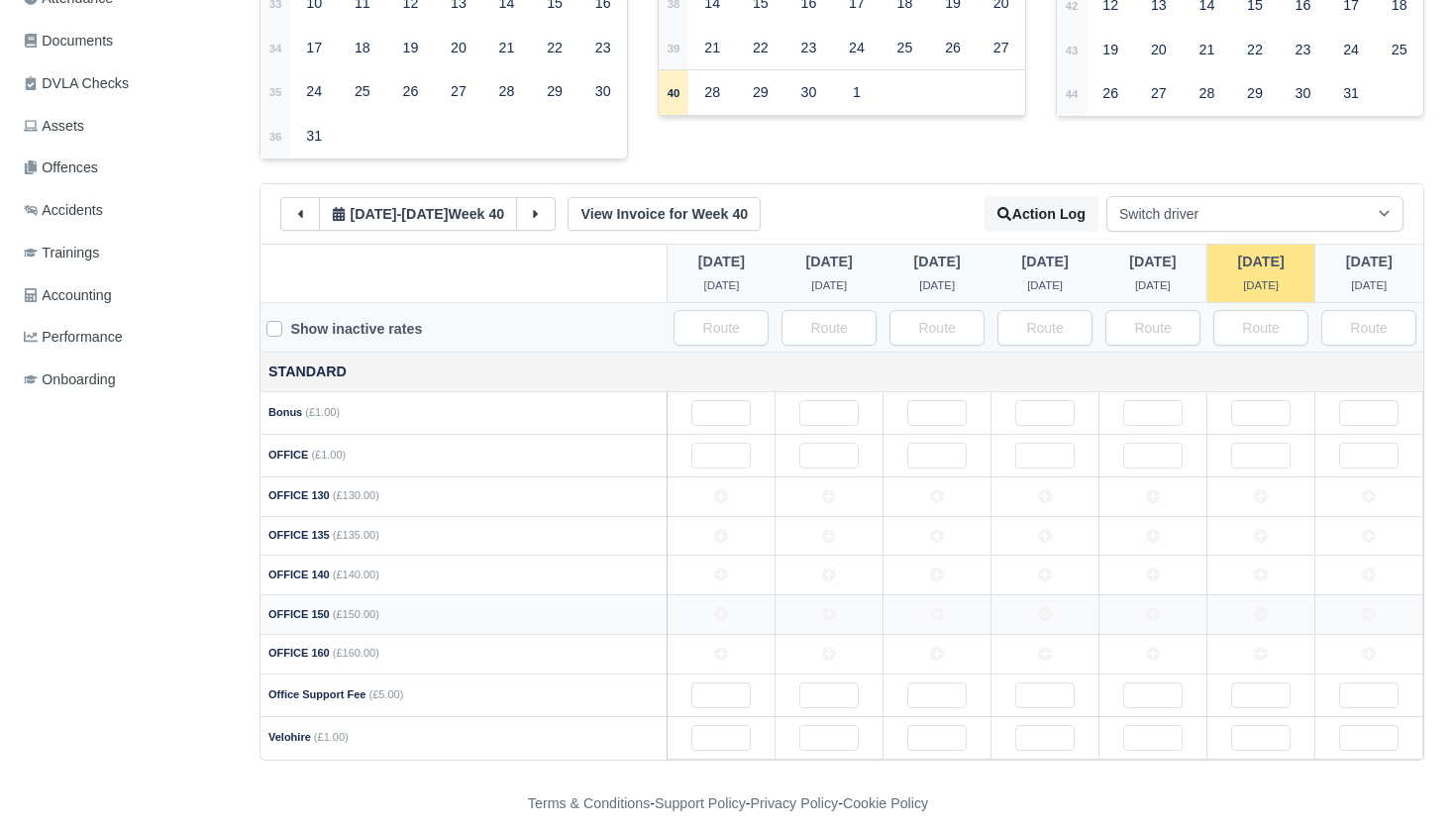
scroll to position [500, 0]
click at [735, 601] on td at bounding box center [722, 616] width 108 height 40
click at [816, 611] on td at bounding box center [829, 616] width 108 height 40
click at [928, 614] on td at bounding box center [937, 616] width 108 height 40
click at [1085, 607] on td at bounding box center [1045, 616] width 108 height 40
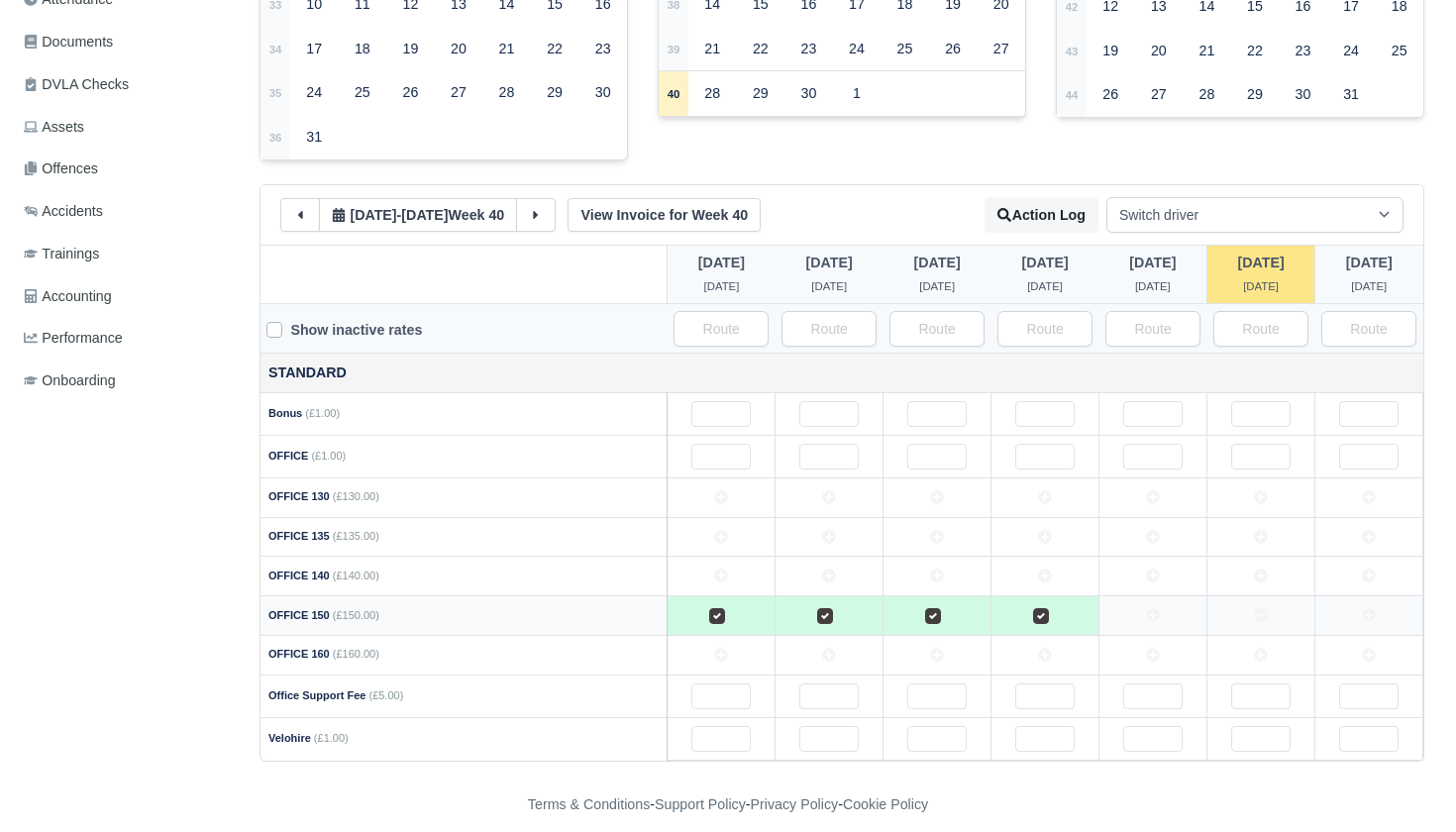
click at [1199, 597] on td at bounding box center [1153, 616] width 108 height 40
click at [1252, 604] on td at bounding box center [1261, 616] width 108 height 40
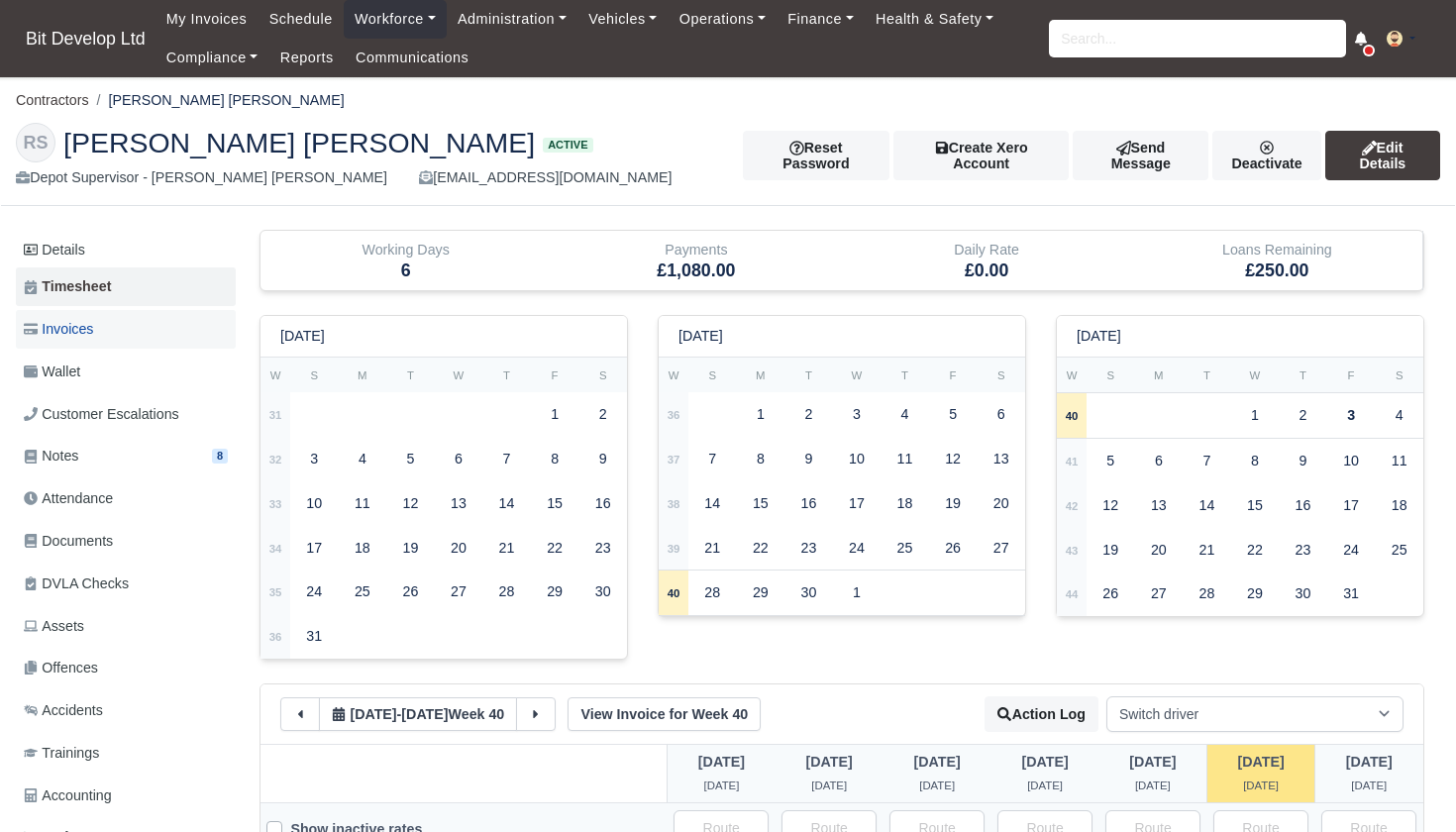
scroll to position [0, 0]
click at [55, 327] on span "Invoices" at bounding box center [59, 329] width 70 height 23
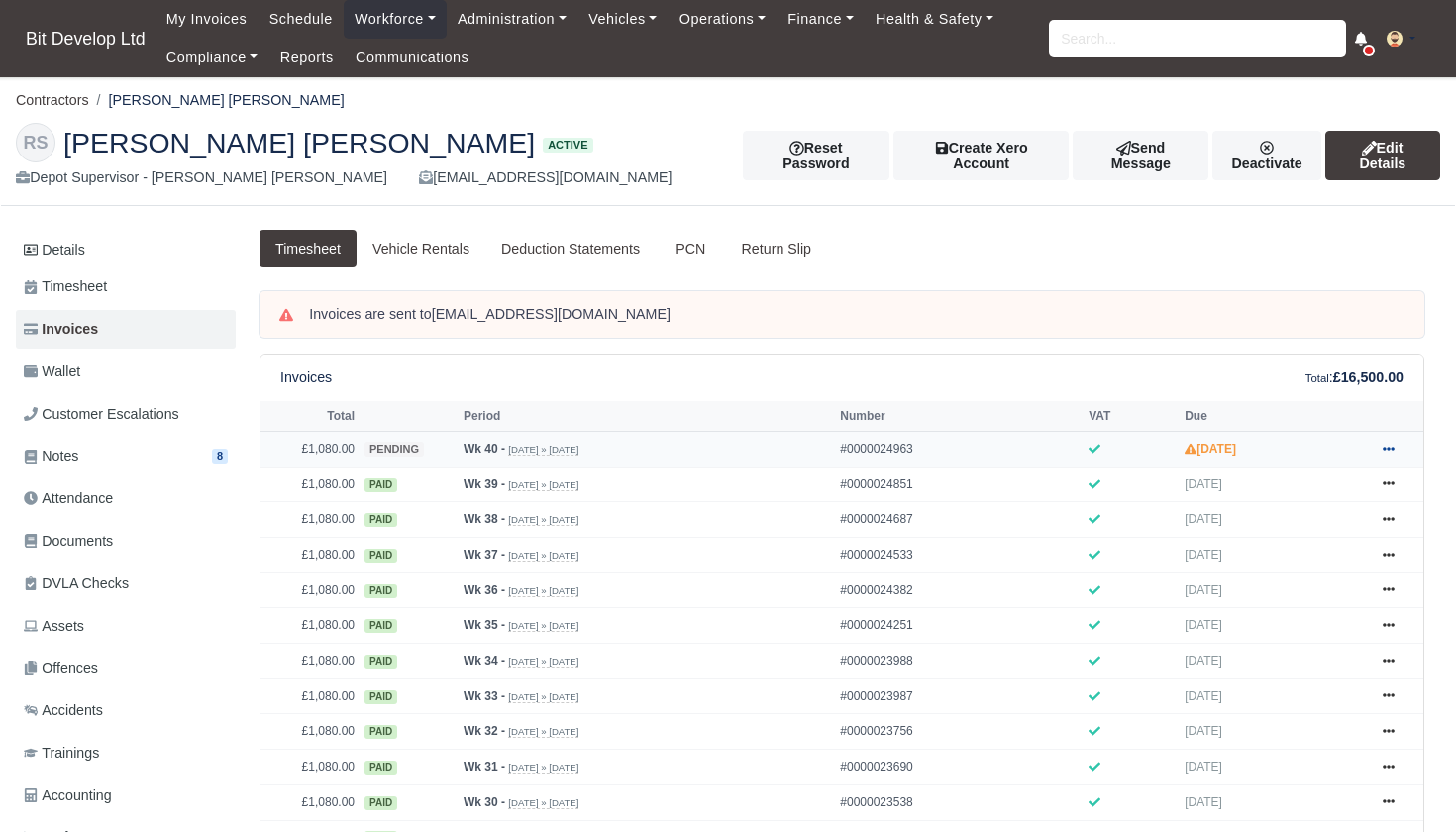
click at [1392, 451] on icon at bounding box center [1389, 449] width 12 height 4
click at [1316, 547] on link "Approve" at bounding box center [1314, 527] width 176 height 42
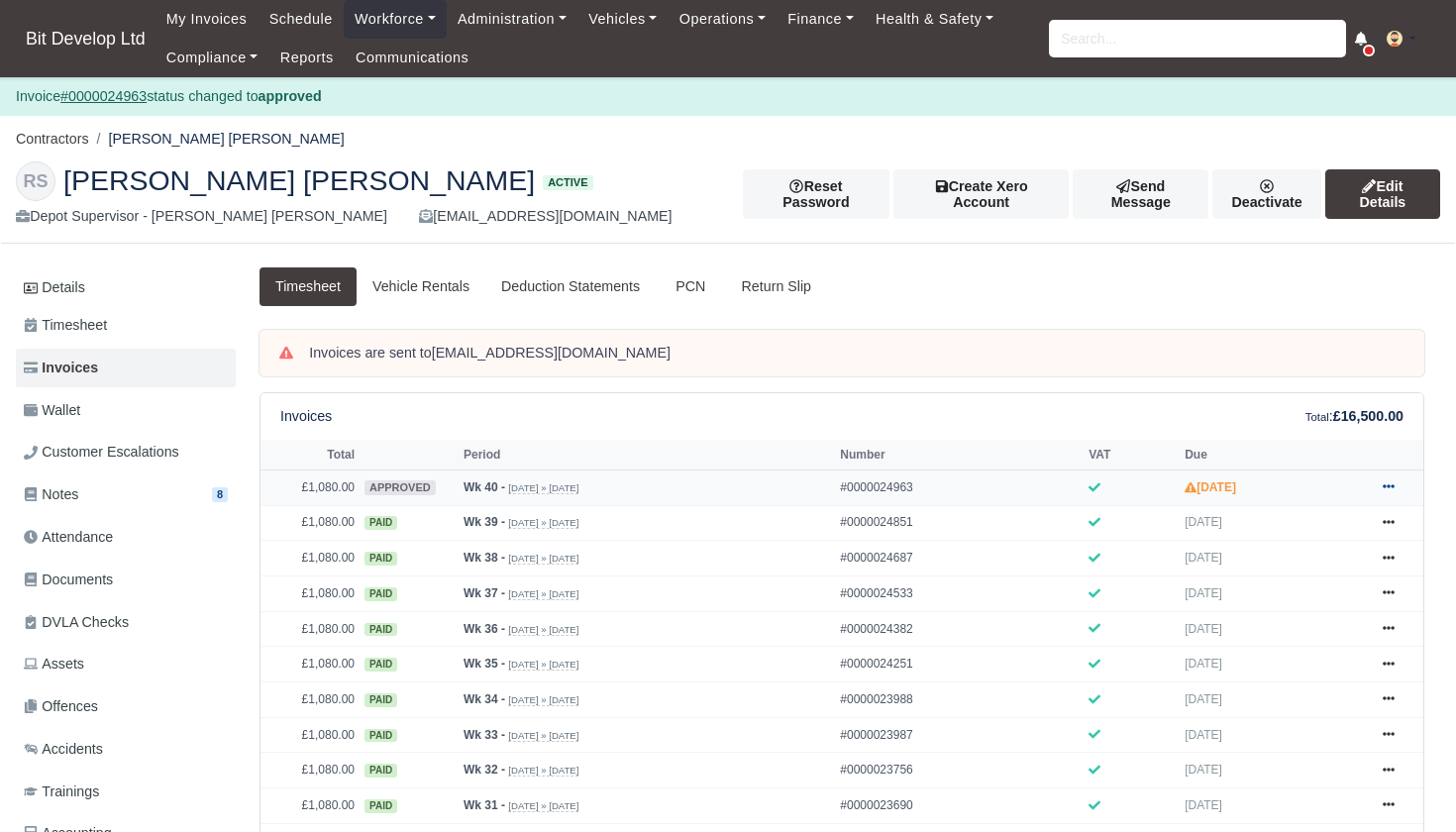
click at [1393, 493] on icon at bounding box center [1389, 487] width 12 height 12
click at [1315, 586] on link "Send" at bounding box center [1314, 566] width 176 height 42
